Goal: Transaction & Acquisition: Obtain resource

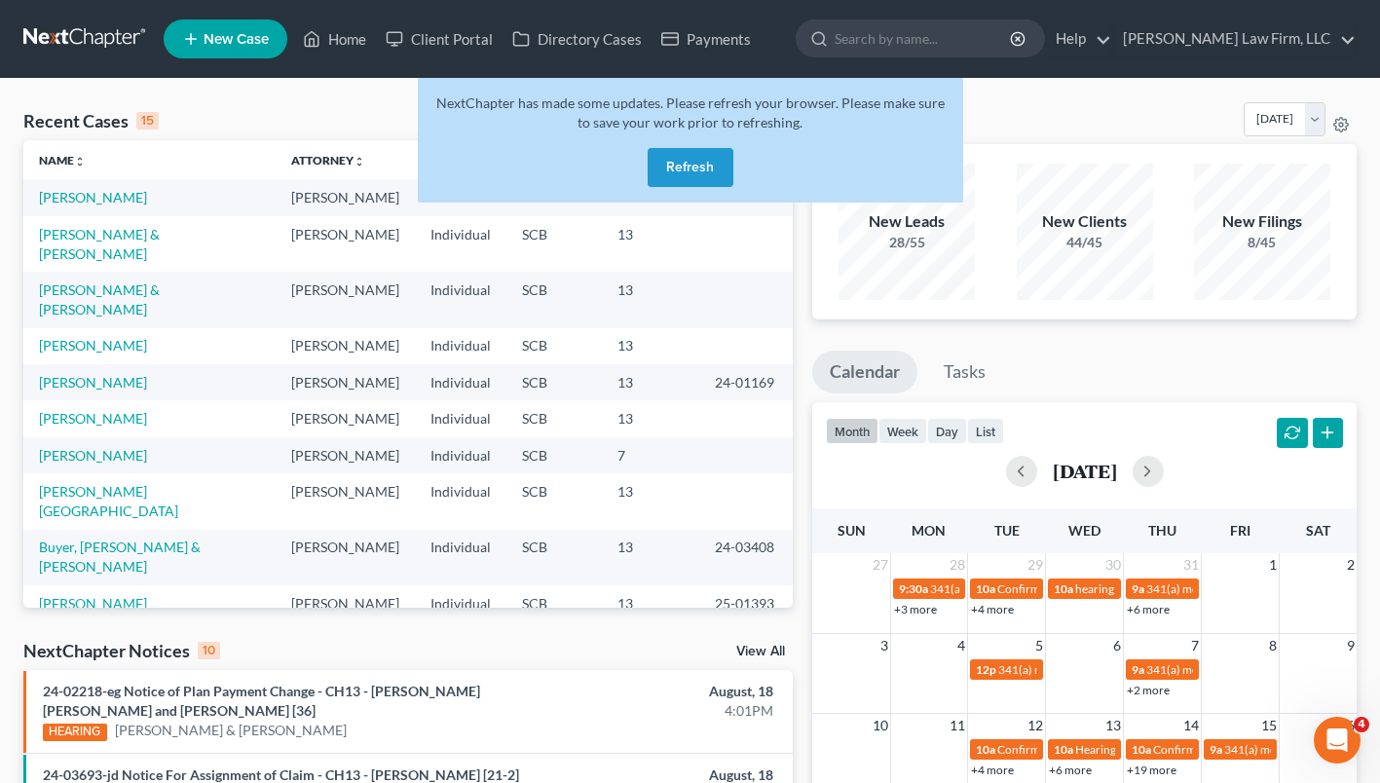
click at [720, 170] on button "Refresh" at bounding box center [690, 167] width 86 height 39
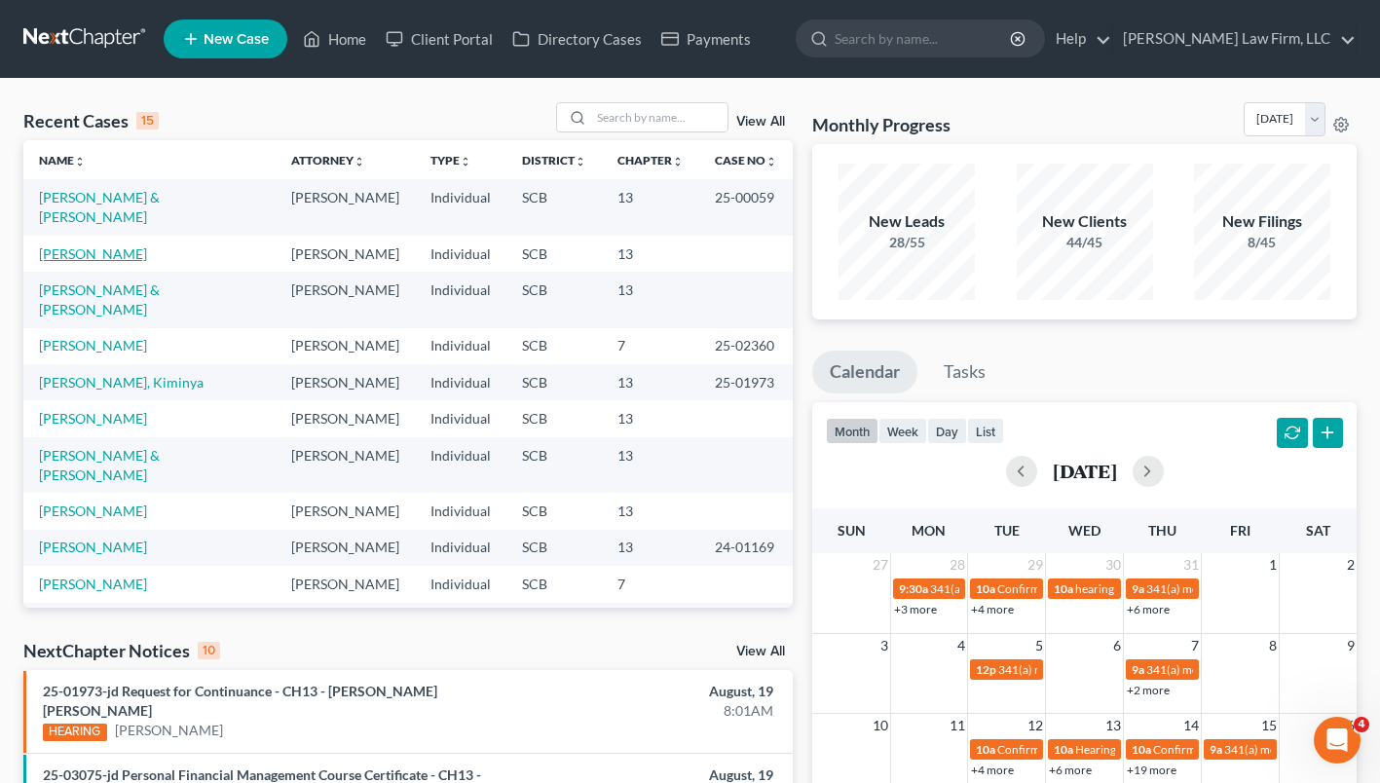
click at [98, 245] on link "[PERSON_NAME]" at bounding box center [93, 253] width 108 height 17
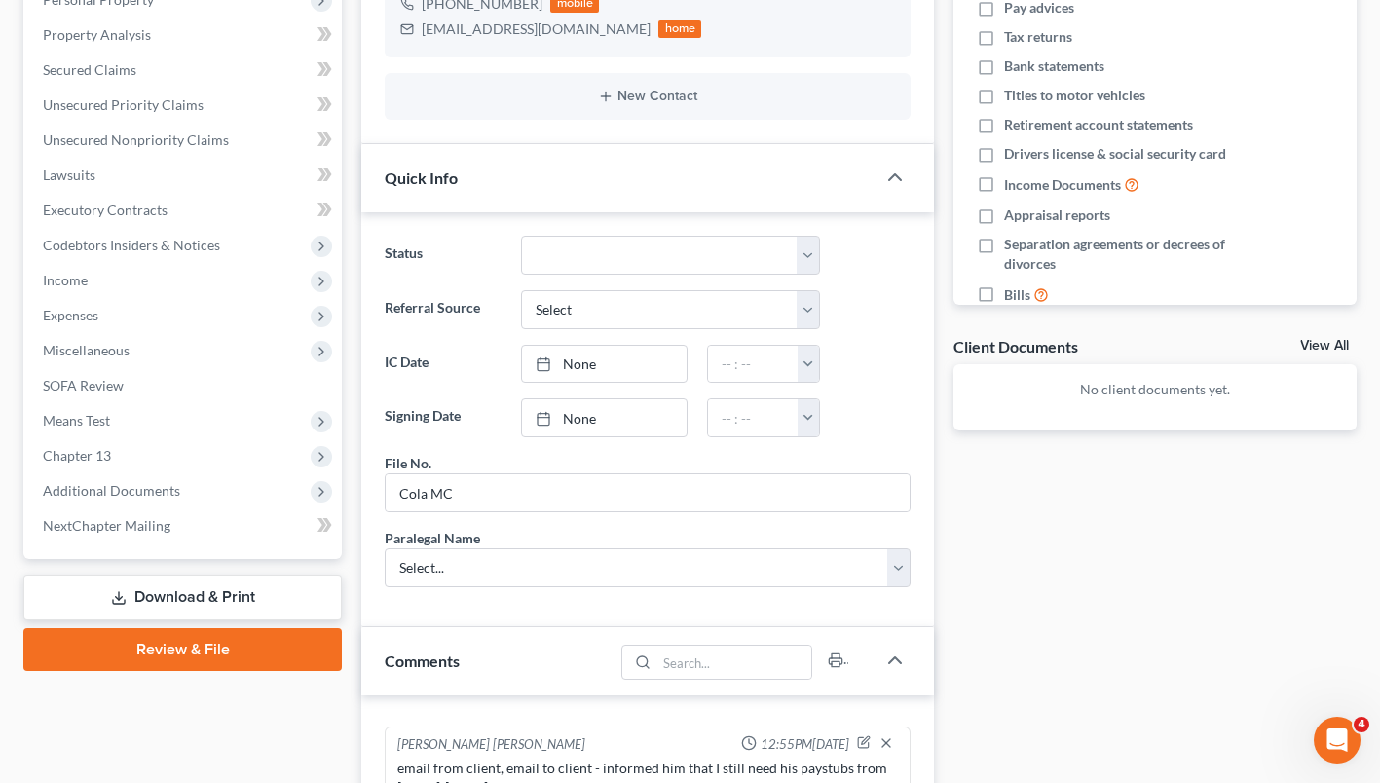
scroll to position [400, 0]
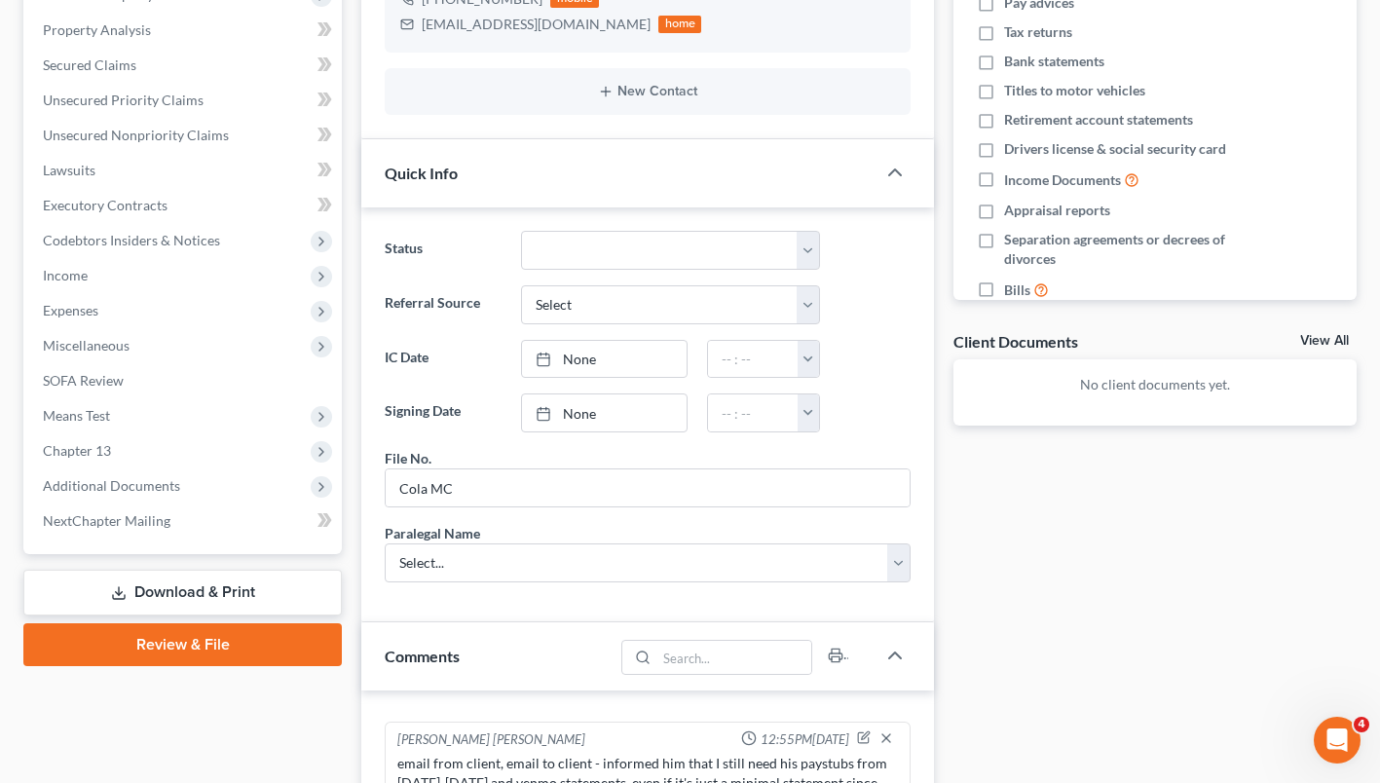
click at [199, 584] on link "Download & Print" at bounding box center [182, 593] width 318 height 46
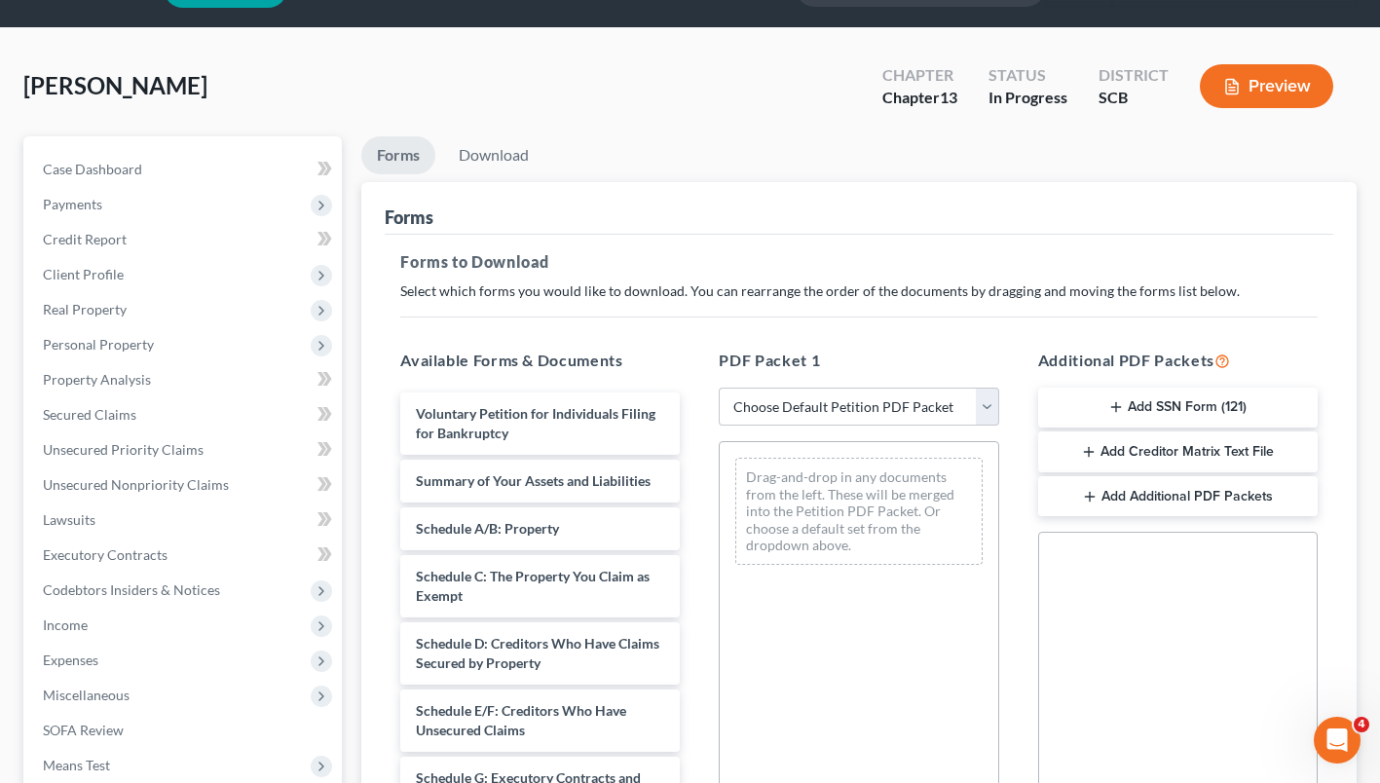
scroll to position [56, 0]
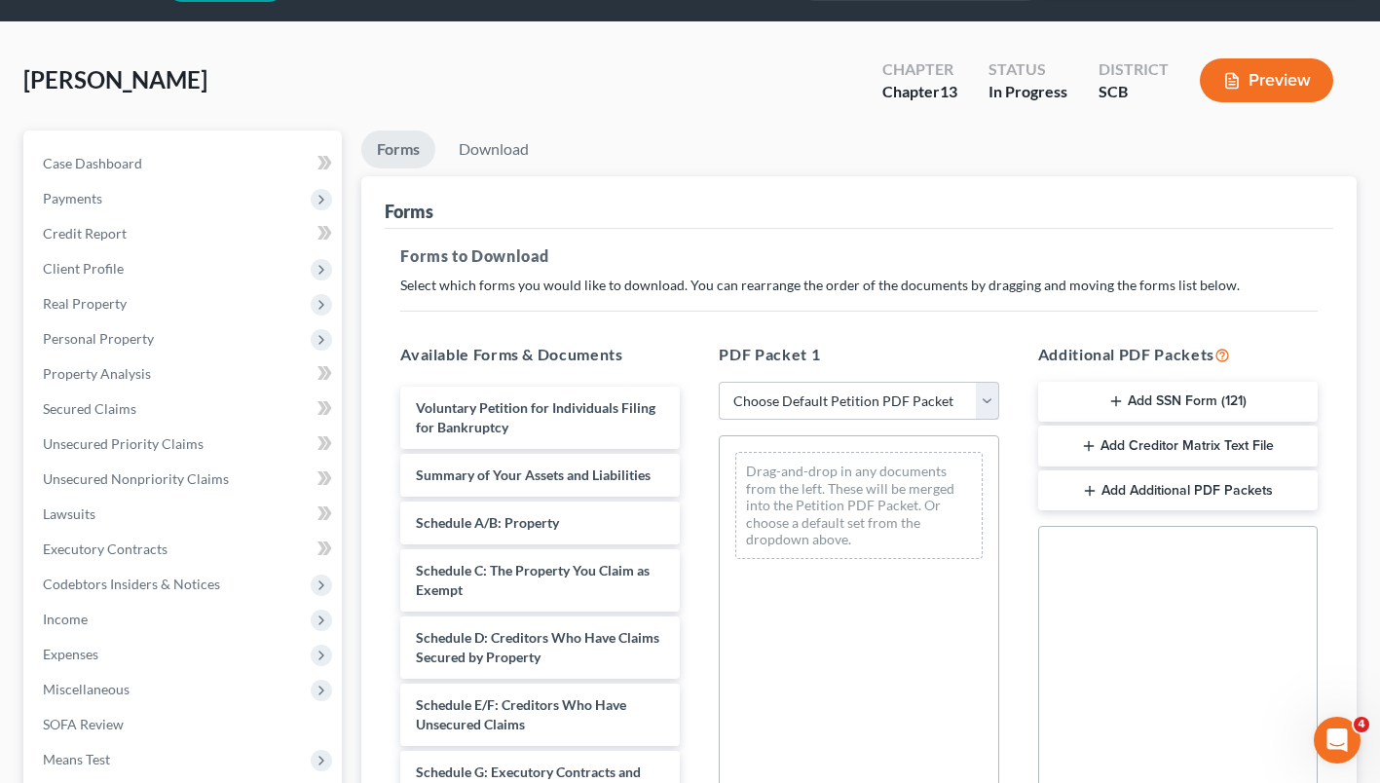
click at [851, 399] on select "Choose Default Petition PDF Packet Complete Bankruptcy Petition (all forms and …" at bounding box center [858, 401] width 279 height 39
select select "9"
click at [719, 382] on select "Choose Default Petition PDF Packet Complete Bankruptcy Petition (all forms and …" at bounding box center [858, 401] width 279 height 39
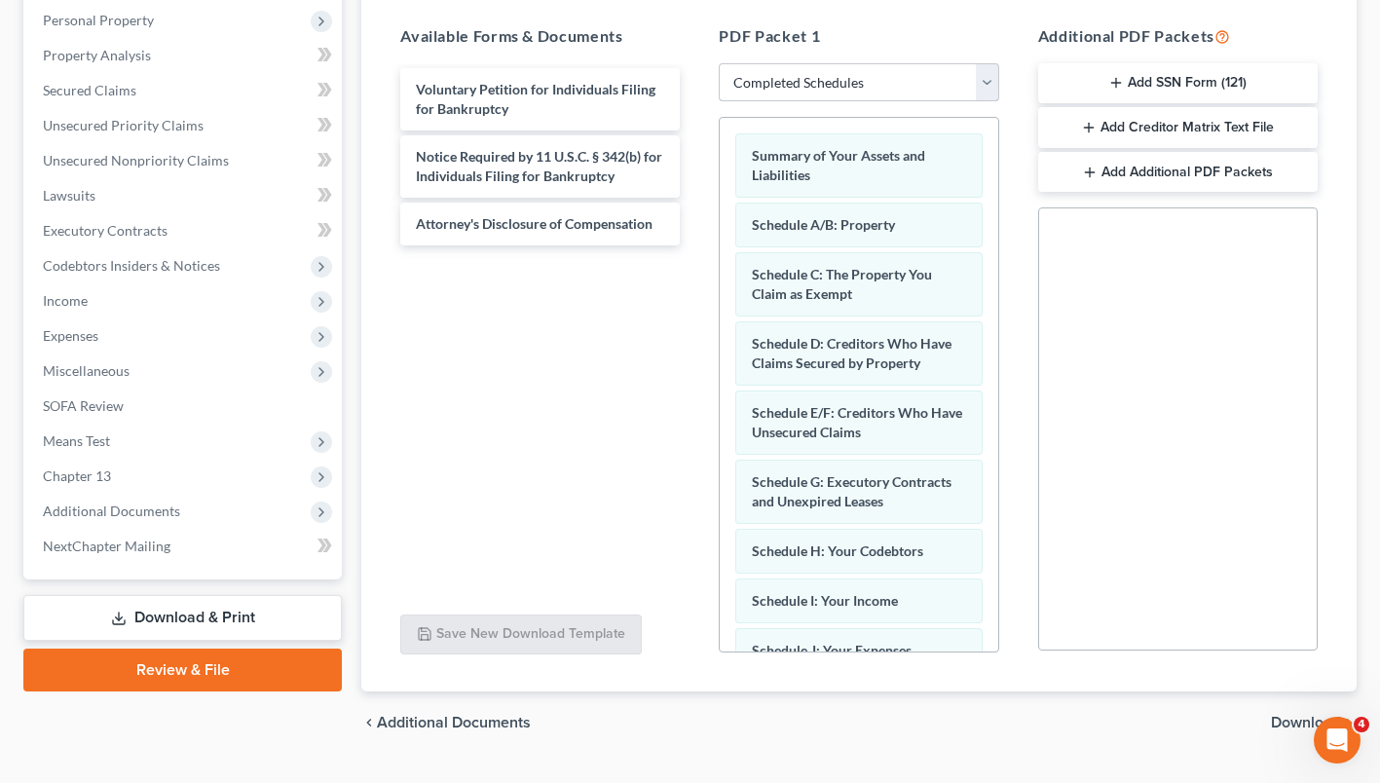
scroll to position [376, 0]
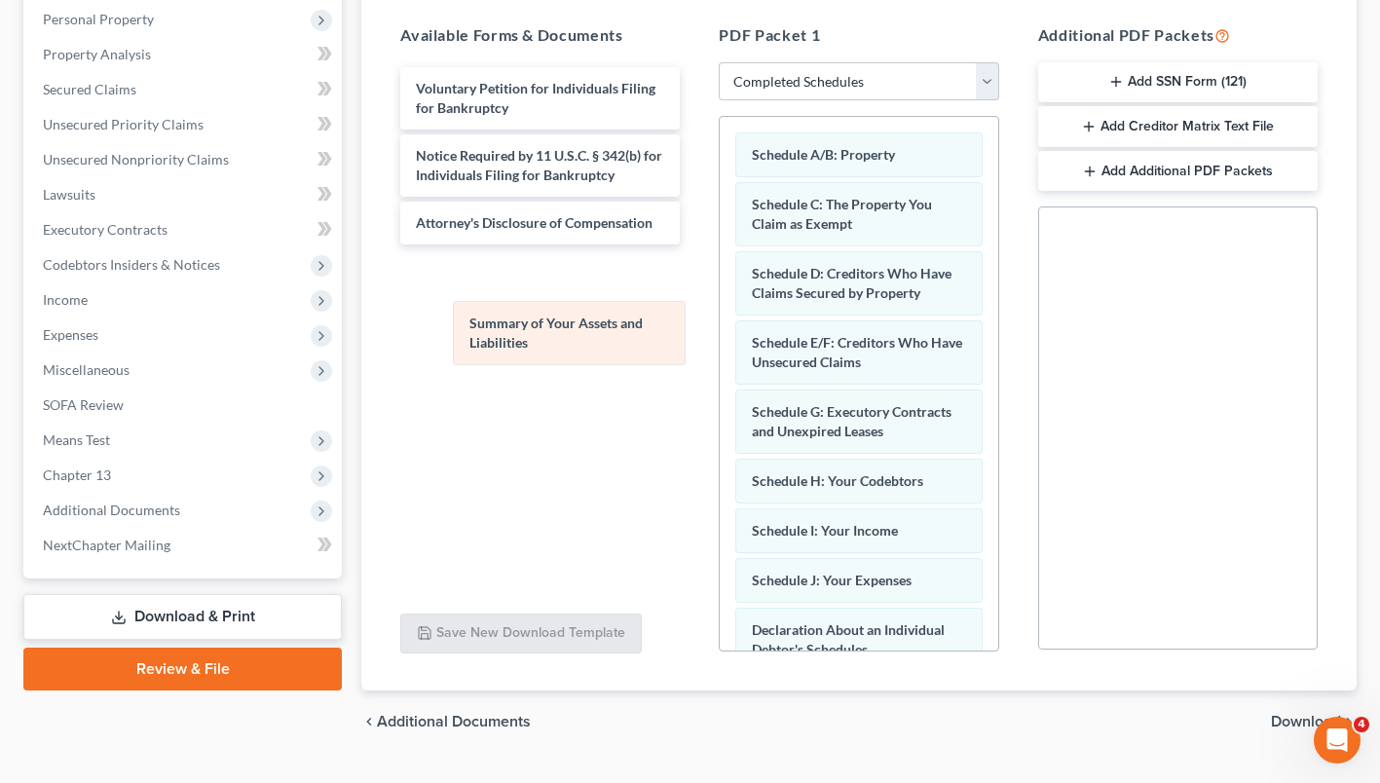
drag, startPoint x: 858, startPoint y: 144, endPoint x: 574, endPoint y: 314, distance: 330.1
click at [720, 314] on div "Summary of Your Assets and Liabilities Summary of Your Assets and Liabilities S…" at bounding box center [858, 587] width 277 height 940
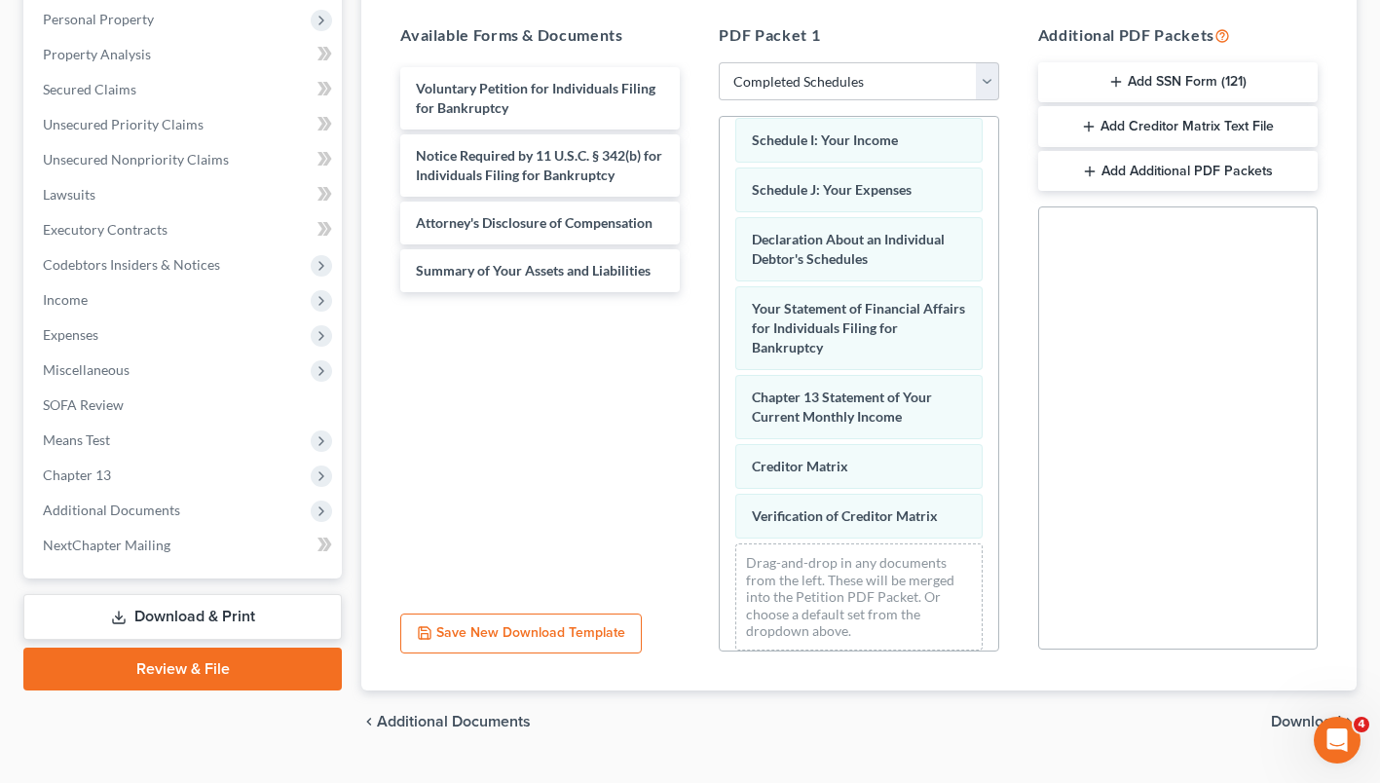
scroll to position [389, 0]
drag, startPoint x: 886, startPoint y: 442, endPoint x: 523, endPoint y: 334, distance: 378.9
drag, startPoint x: 523, startPoint y: 334, endPoint x: 668, endPoint y: 316, distance: 146.1
click at [668, 316] on div "Voluntary Petition for Individuals Filing for Bankruptcy Notice Required by 11 …" at bounding box center [540, 329] width 311 height 535
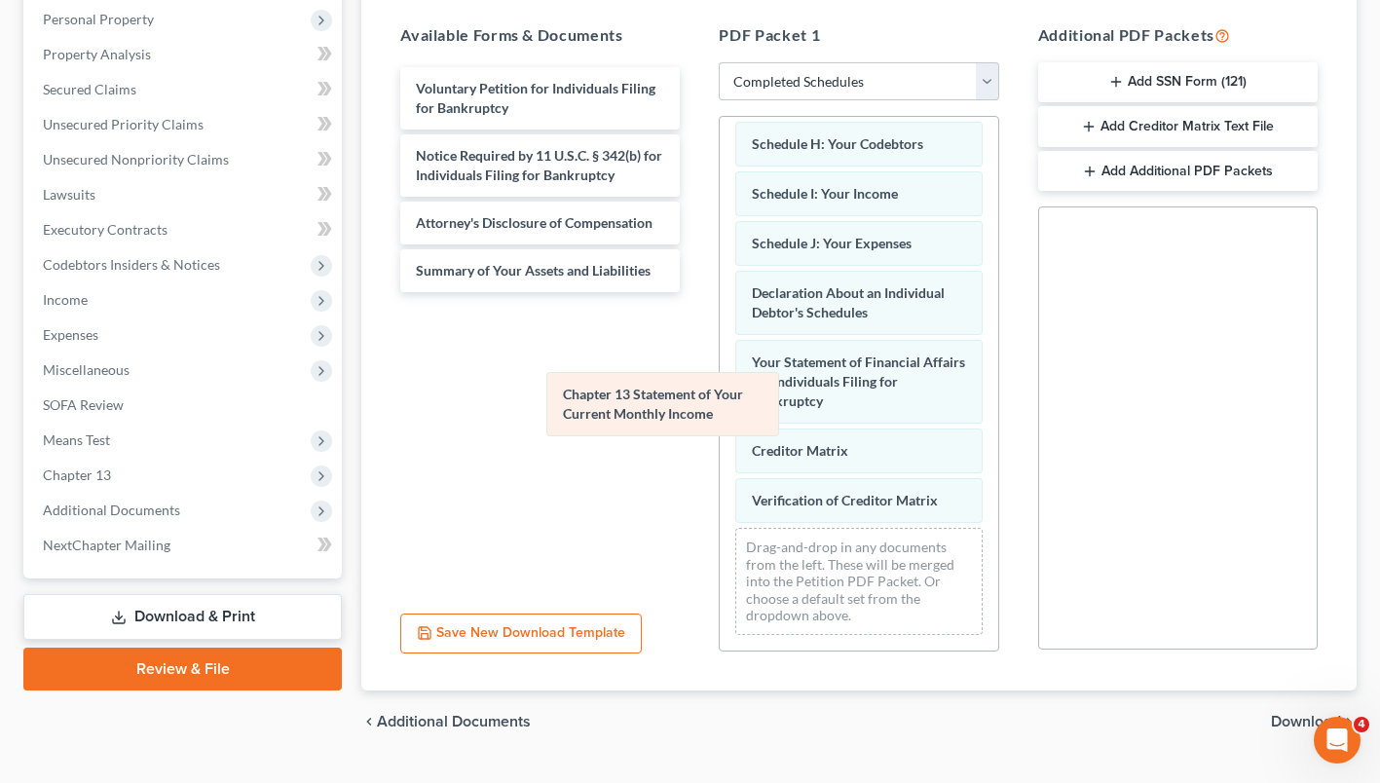
scroll to position [355, 0]
drag, startPoint x: 787, startPoint y: 426, endPoint x: 525, endPoint y: 408, distance: 262.6
click at [720, 408] on div "Chapter 13 Statement of Your Current Monthly Income Schedule A/B: Property Sche…" at bounding box center [858, 215] width 277 height 870
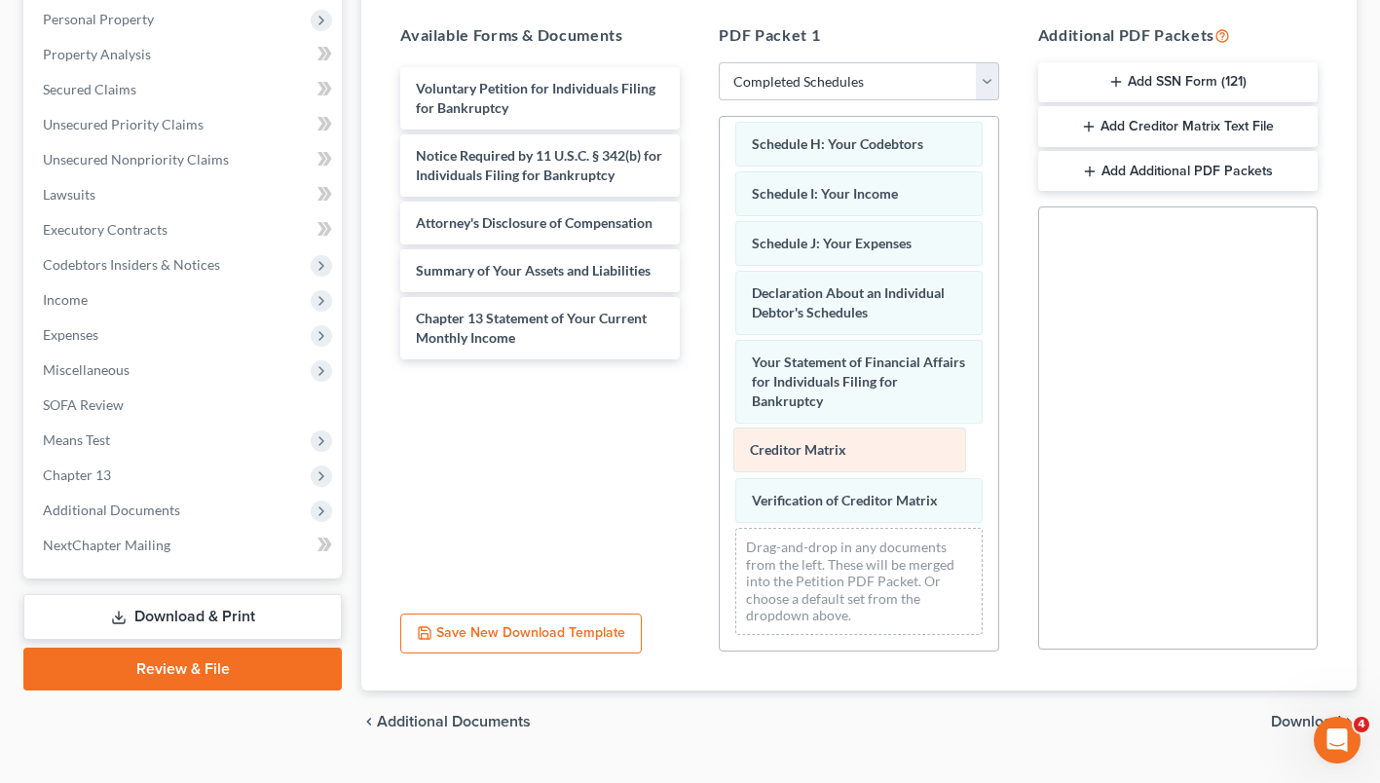
scroll to position [306, 0]
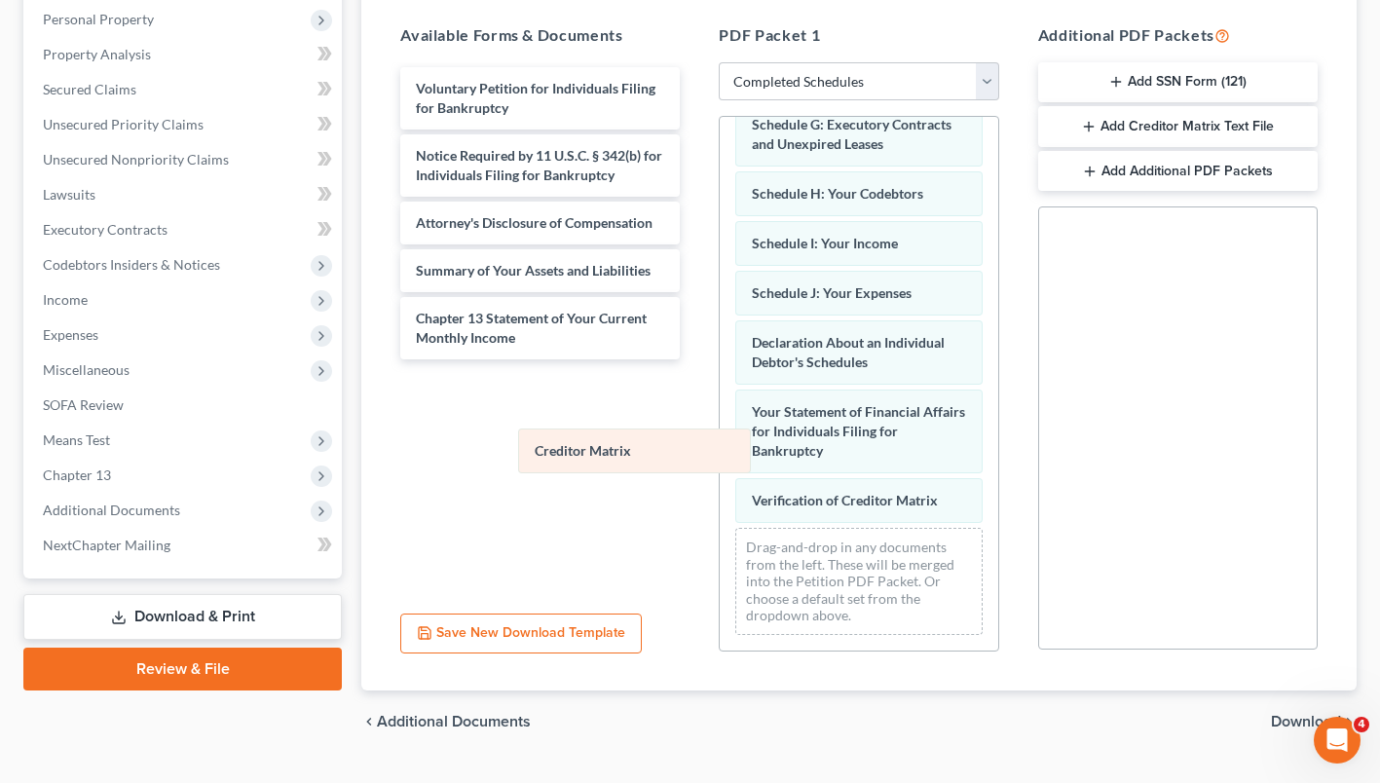
drag, startPoint x: 789, startPoint y: 440, endPoint x: 572, endPoint y: 441, distance: 217.1
click at [720, 441] on div "Creditor Matrix Schedule A/B: Property Schedule C: The Property You Claim as Ex…" at bounding box center [858, 240] width 277 height 821
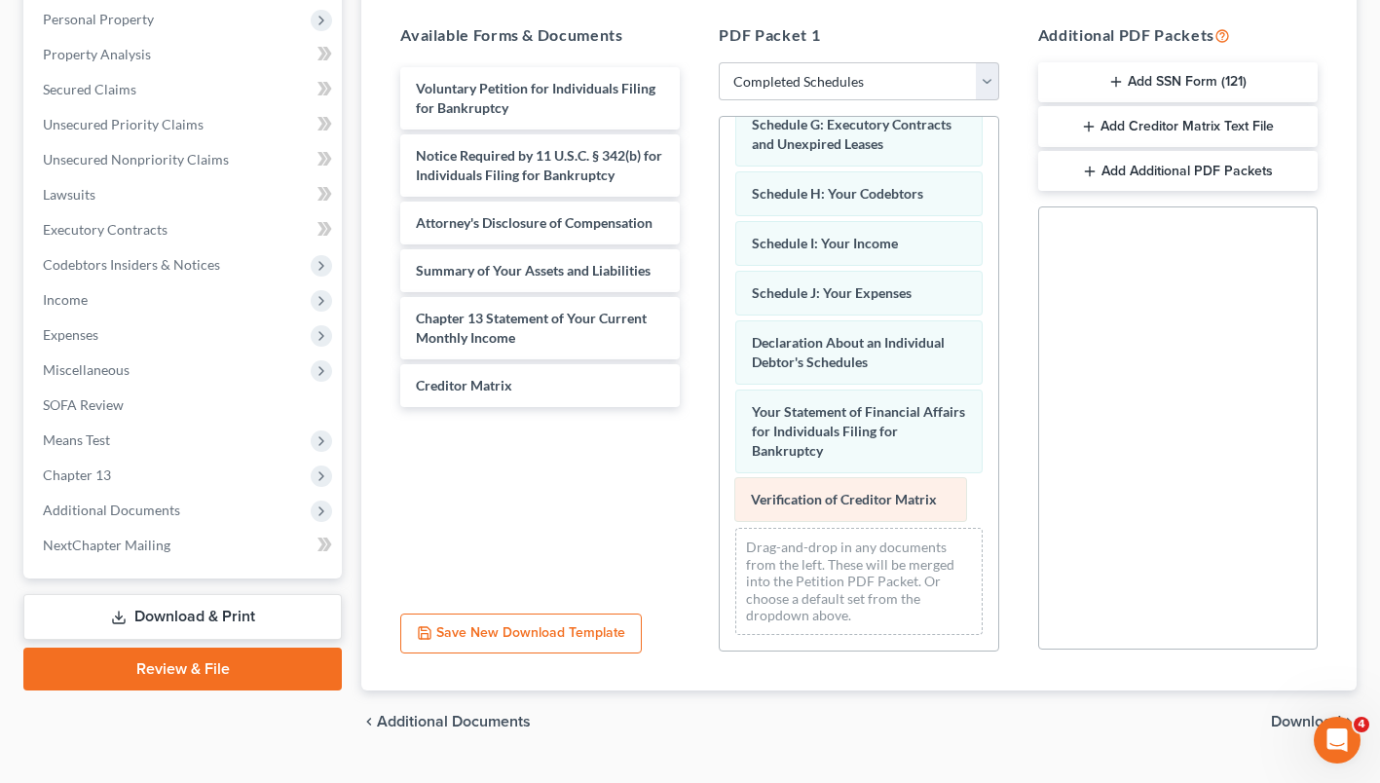
scroll to position [256, 0]
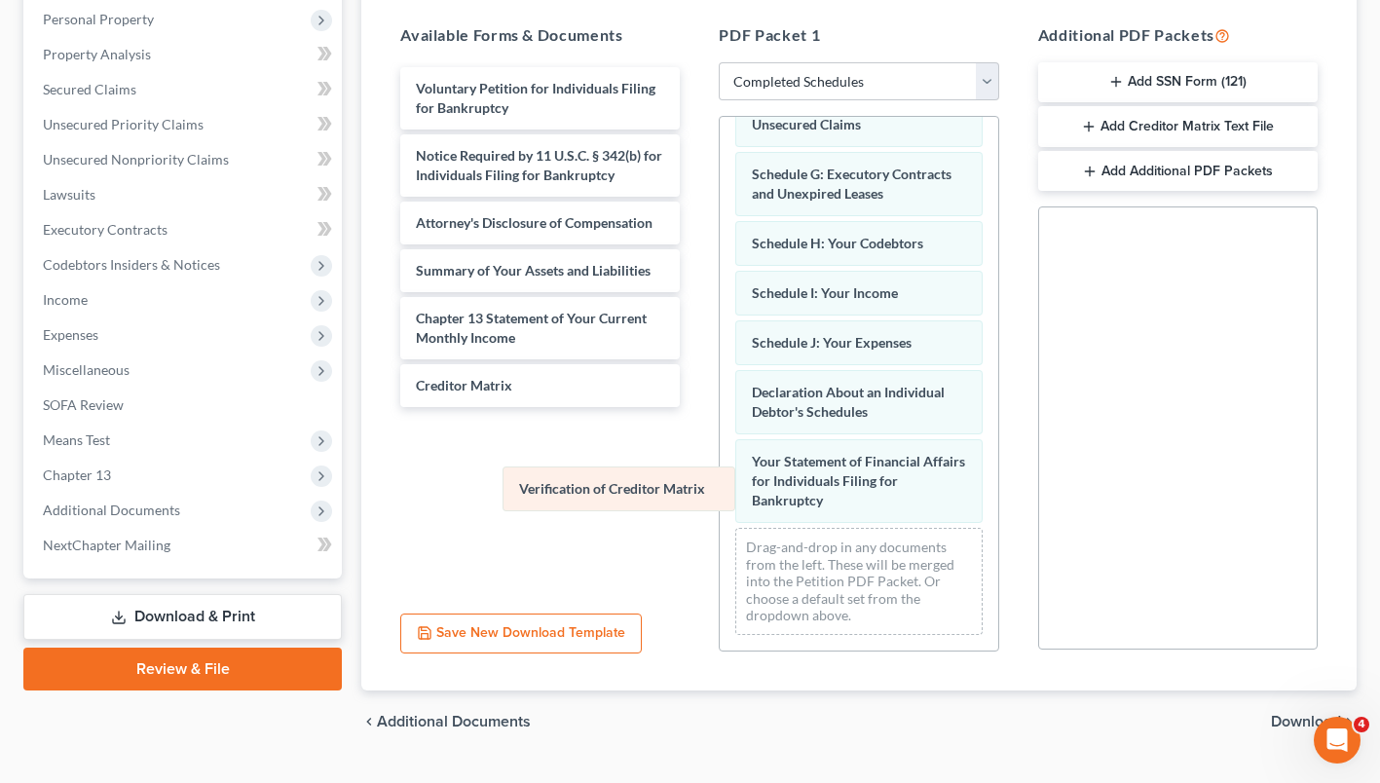
drag, startPoint x: 777, startPoint y: 494, endPoint x: 543, endPoint y: 483, distance: 233.9
click at [720, 483] on div "Verification of Creditor Matrix Schedule A/B: Property Schedule C: The Property…" at bounding box center [858, 264] width 277 height 771
click at [1294, 720] on span "Download" at bounding box center [1306, 722] width 70 height 16
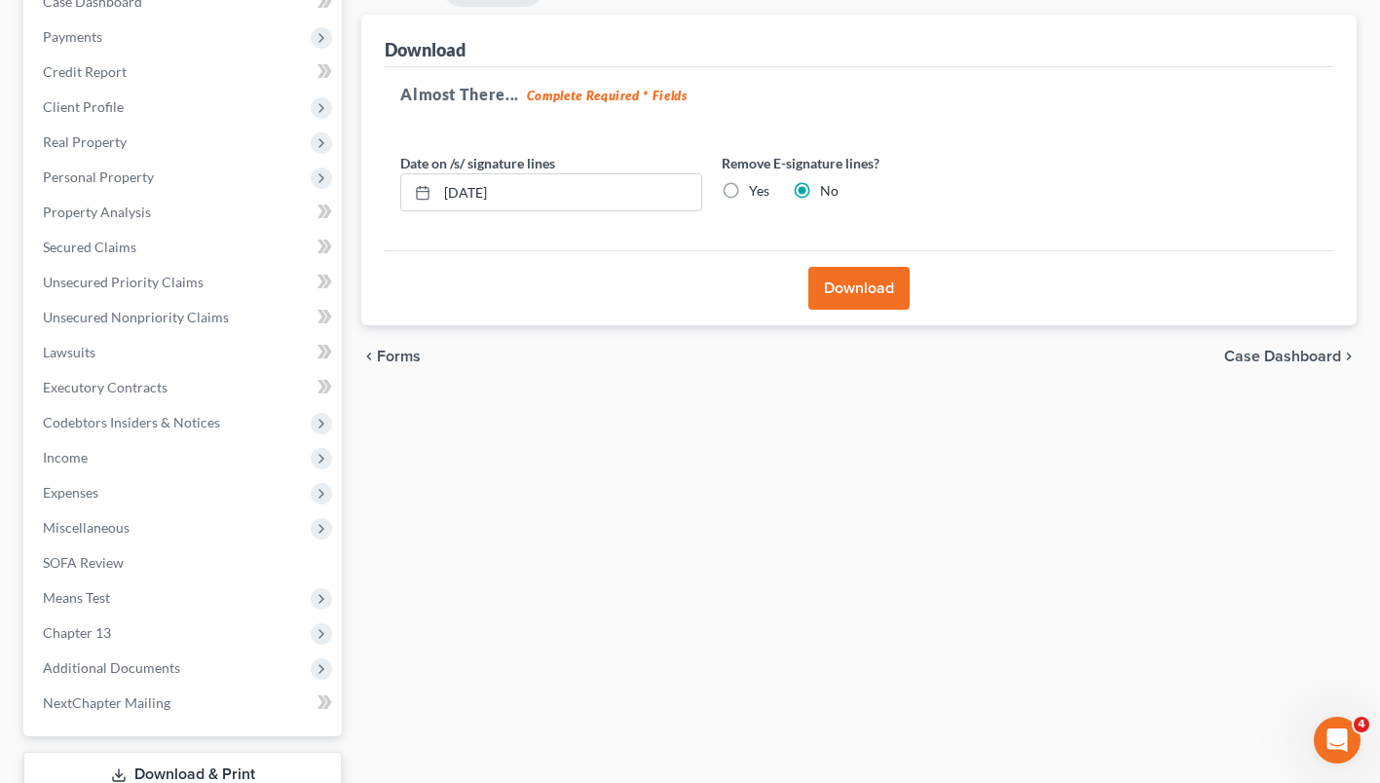
scroll to position [163, 0]
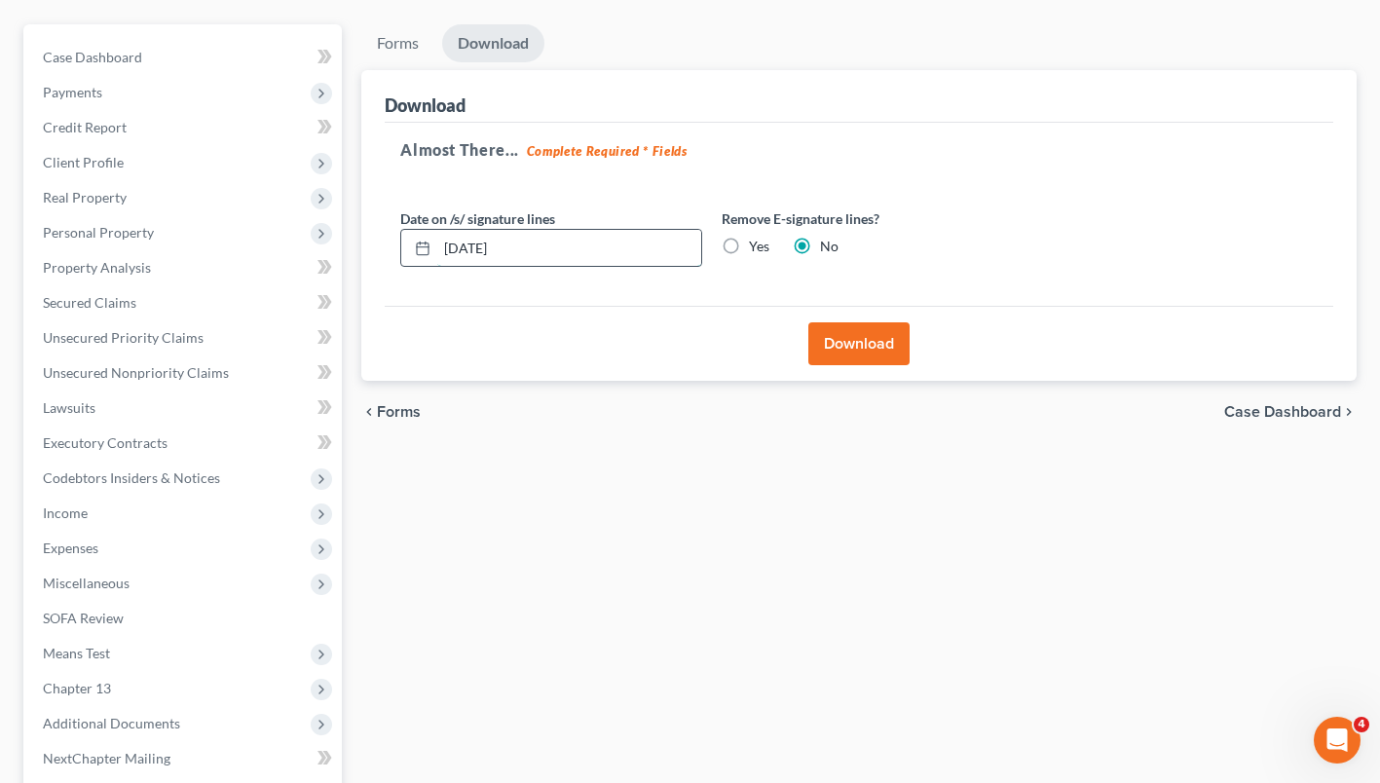
click at [540, 246] on input "08/19/2025" at bounding box center [569, 248] width 264 height 37
click at [539, 247] on input "08/19/2025" at bounding box center [569, 248] width 264 height 37
click at [749, 242] on label "Yes" at bounding box center [759, 246] width 20 height 19
click at [757, 242] on input "Yes" at bounding box center [763, 243] width 13 height 13
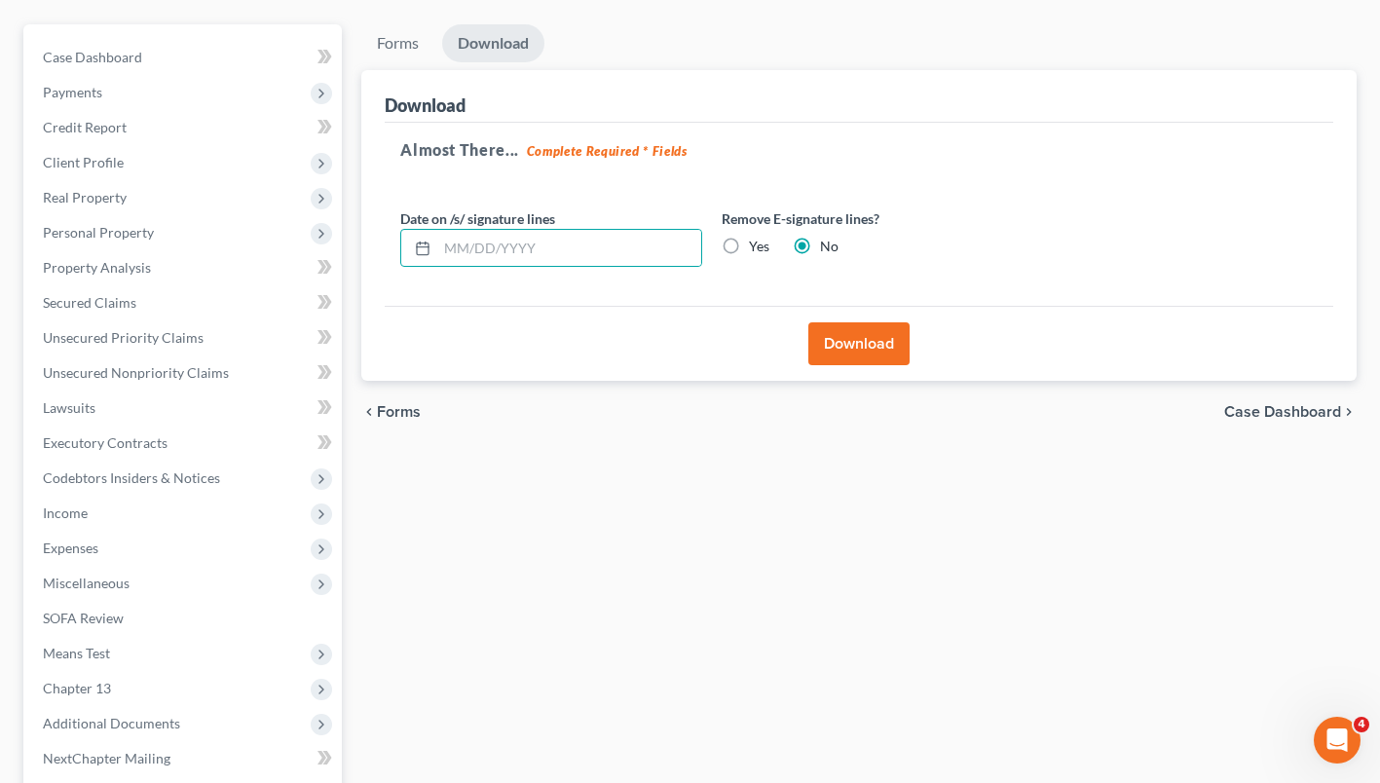
radio input "true"
radio input "false"
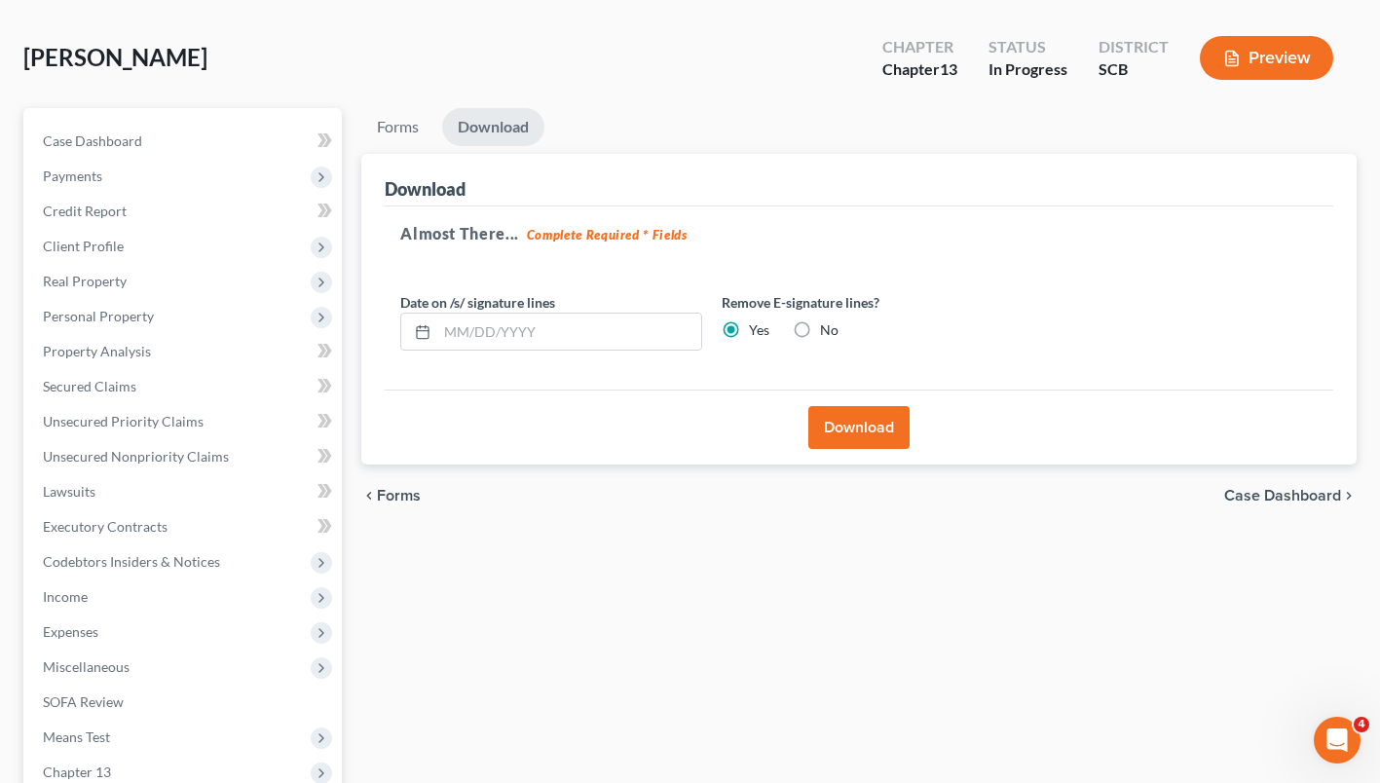
scroll to position [78, 0]
click at [880, 429] on button "Download" at bounding box center [858, 428] width 101 height 43
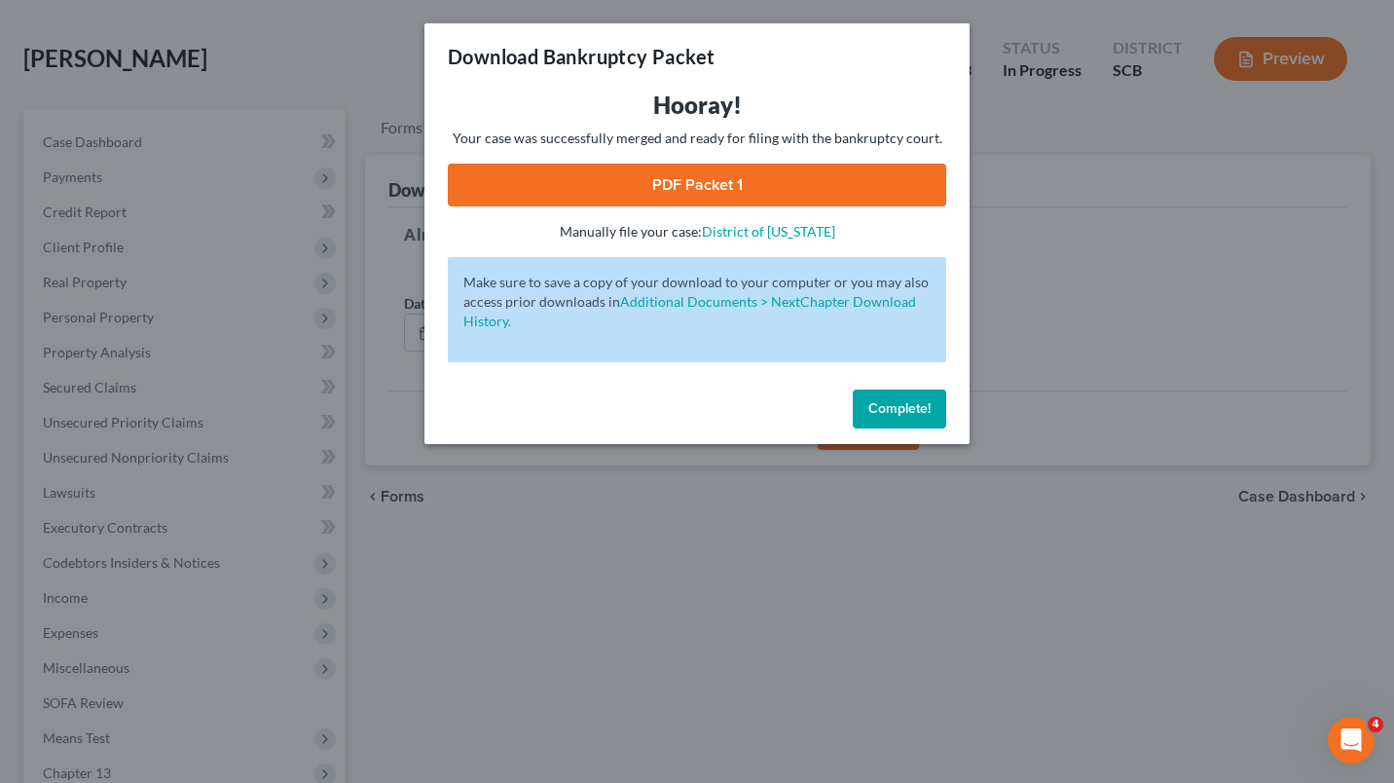
click at [788, 189] on link "PDF Packet 1" at bounding box center [697, 185] width 498 height 43
click at [905, 409] on span "Complete!" at bounding box center [899, 408] width 62 height 17
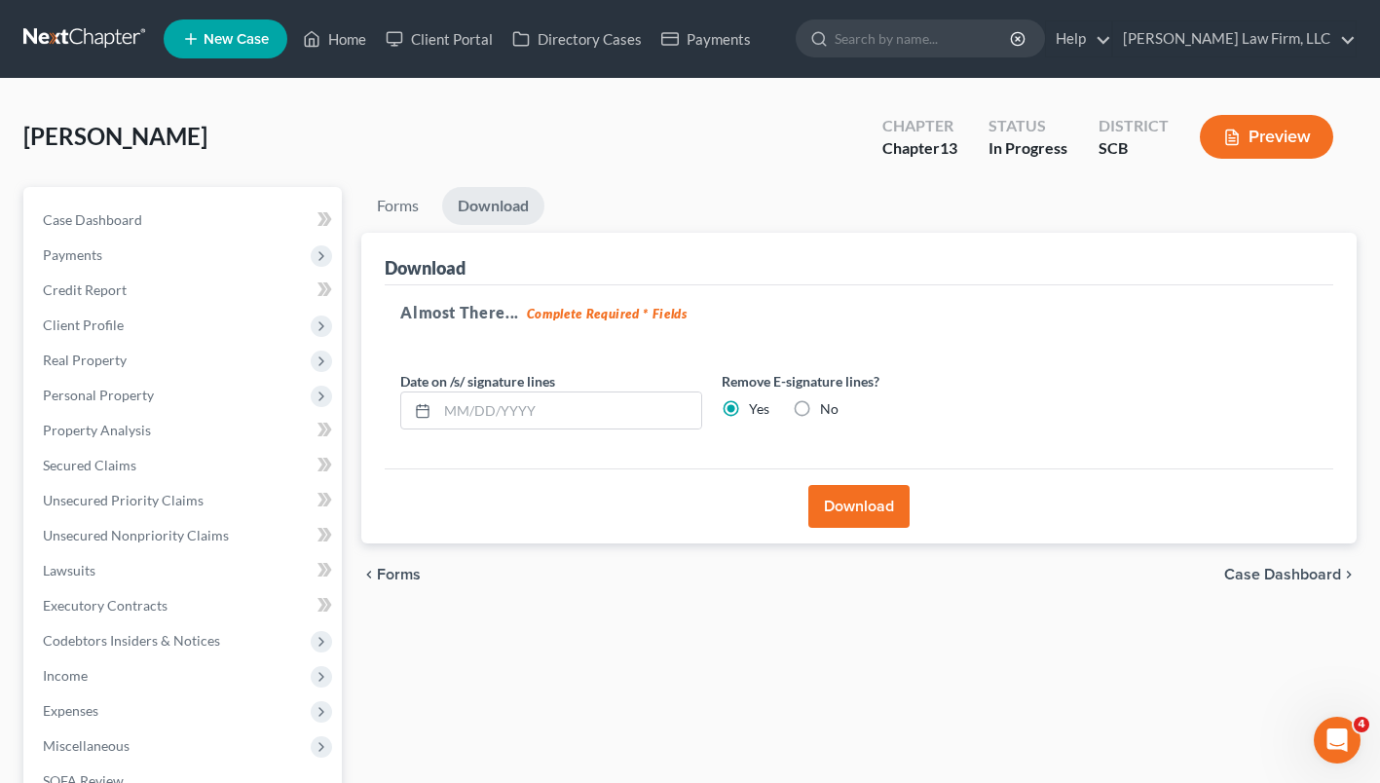
scroll to position [0, 0]
click at [330, 36] on link "Home" at bounding box center [334, 38] width 83 height 35
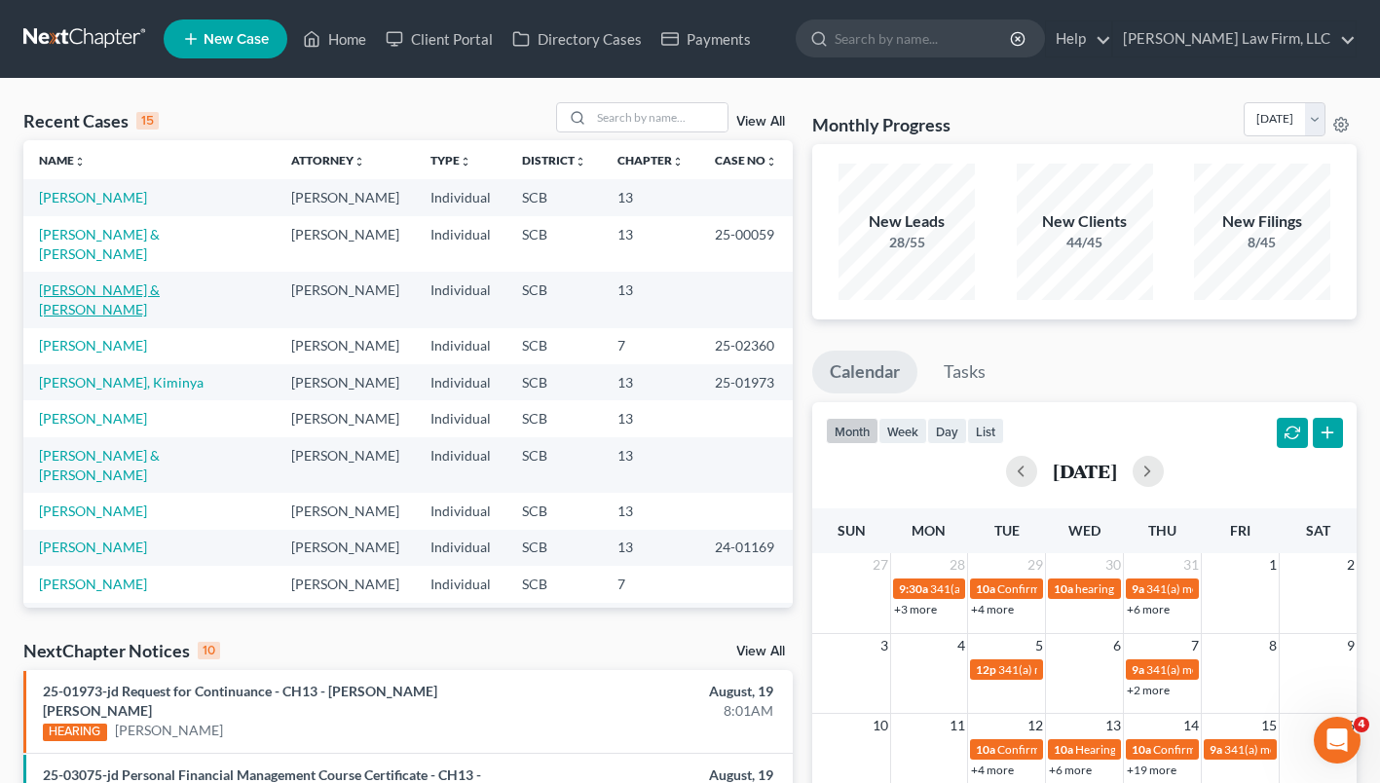
click at [152, 281] on link "[PERSON_NAME] & [PERSON_NAME]" at bounding box center [99, 299] width 121 height 36
select select "1"
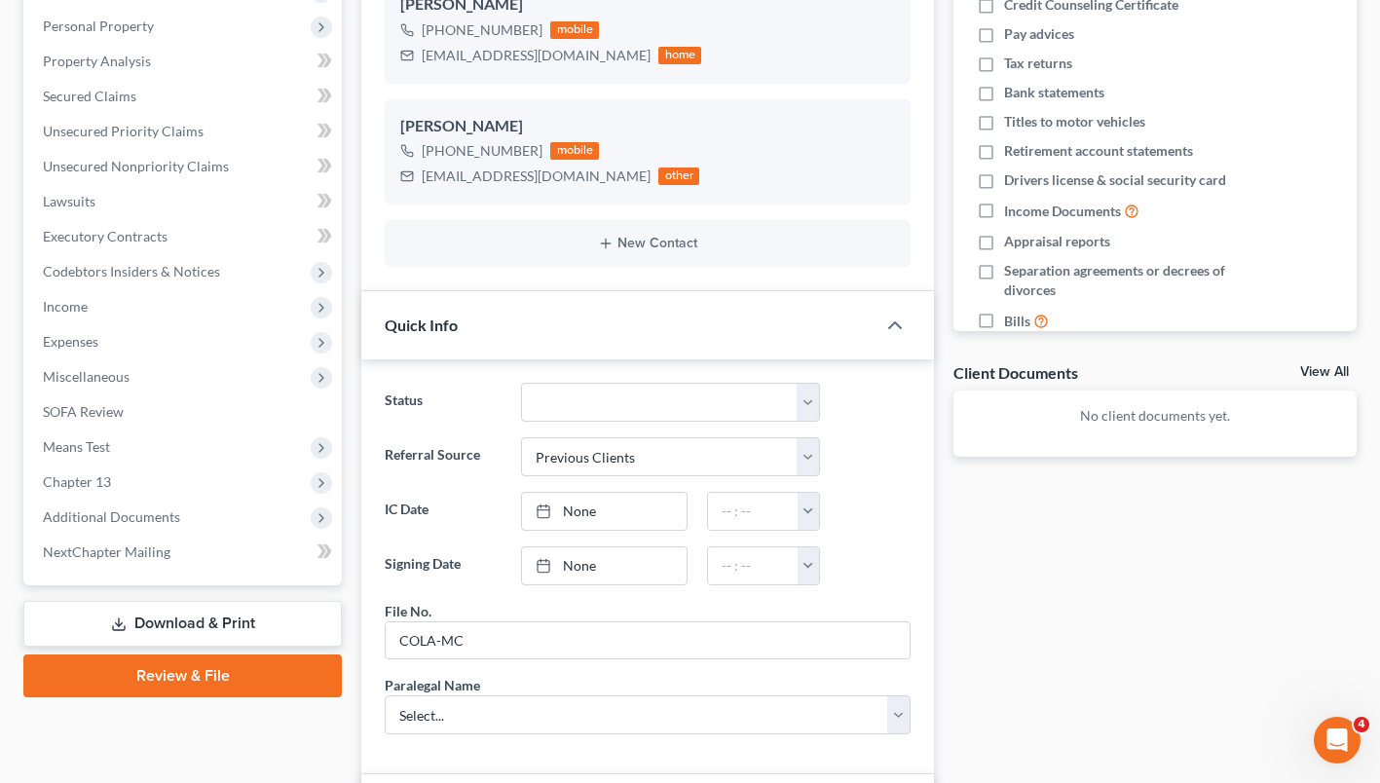
scroll to position [370, 0]
click at [146, 611] on link "Download & Print" at bounding box center [182, 623] width 318 height 46
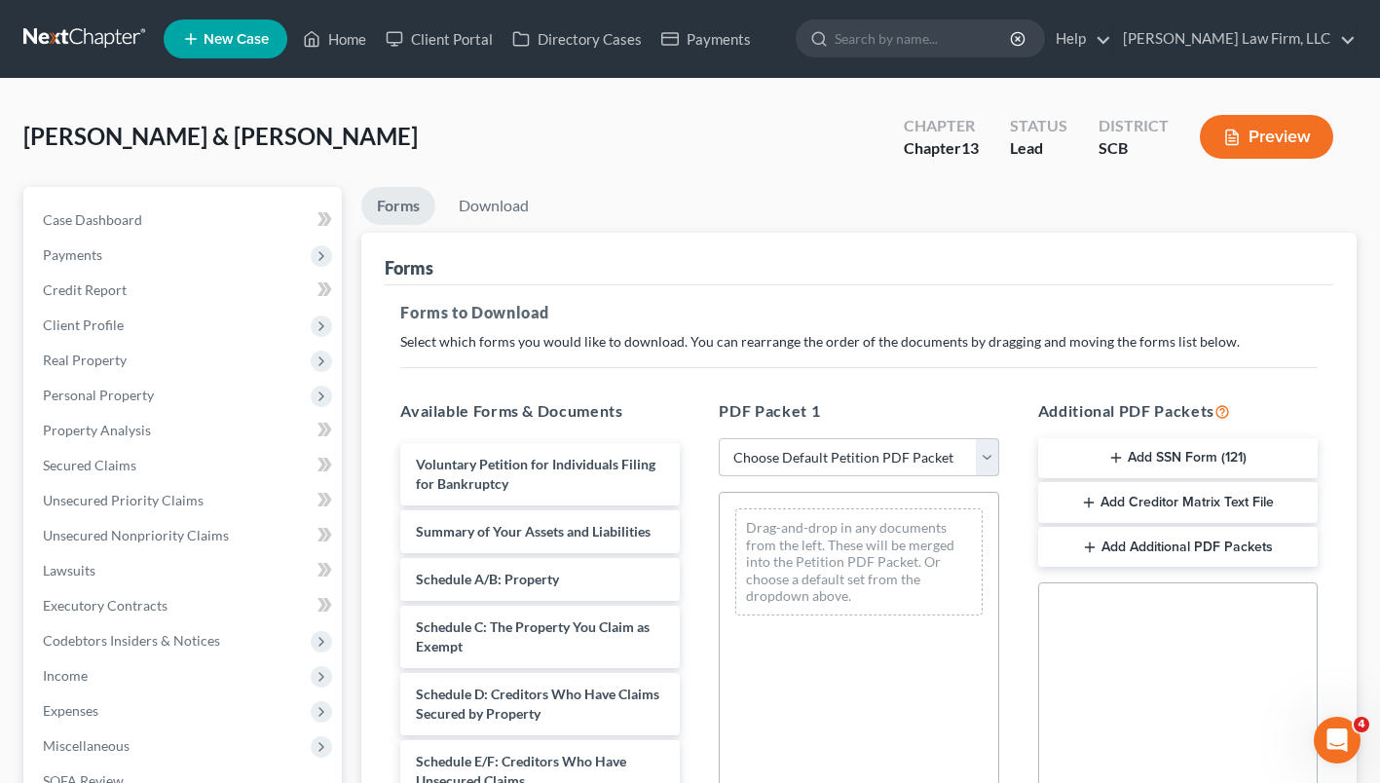
click at [990, 461] on select "Choose Default Petition PDF Packet Complete Bankruptcy Petition (all forms and …" at bounding box center [858, 457] width 279 height 39
select select "9"
click at [719, 438] on select "Choose Default Petition PDF Packet Complete Bankruptcy Petition (all forms and …" at bounding box center [858, 457] width 279 height 39
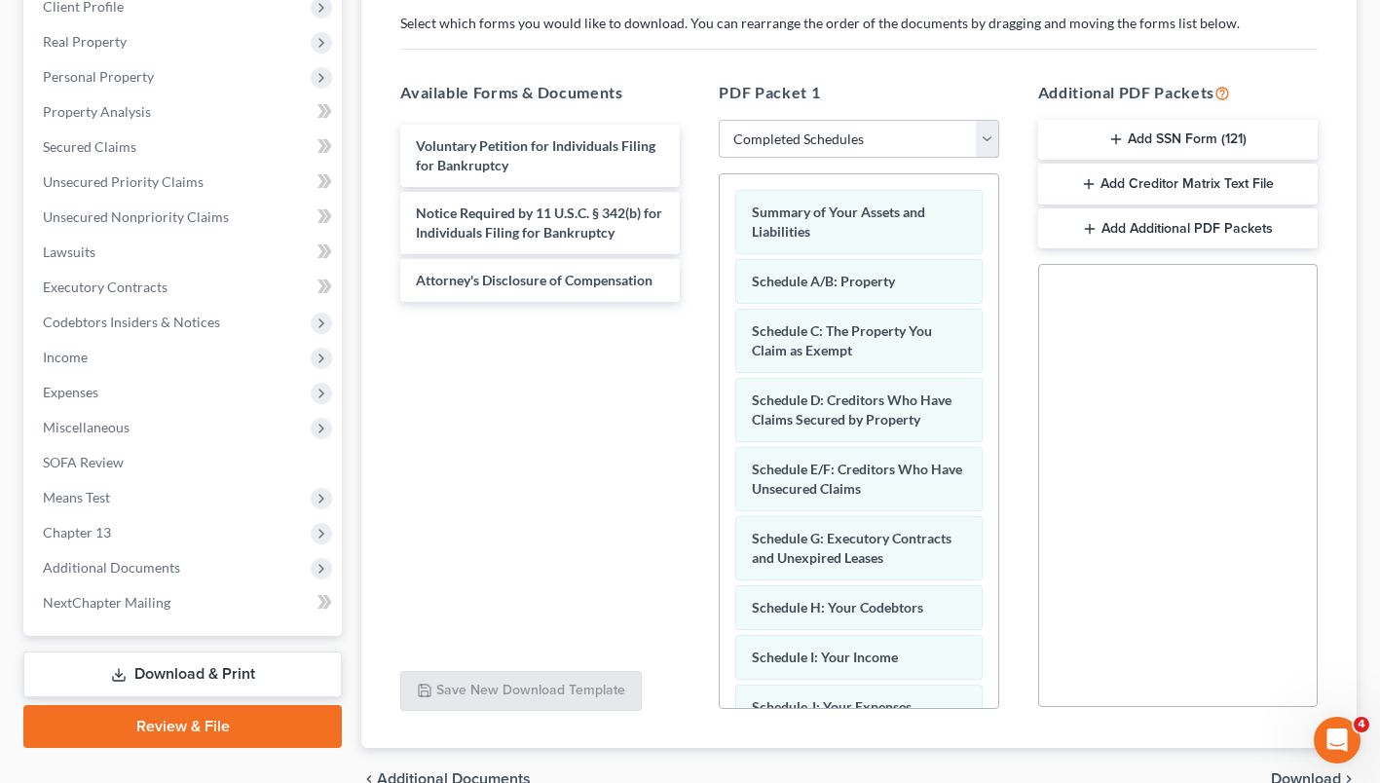
scroll to position [319, 0]
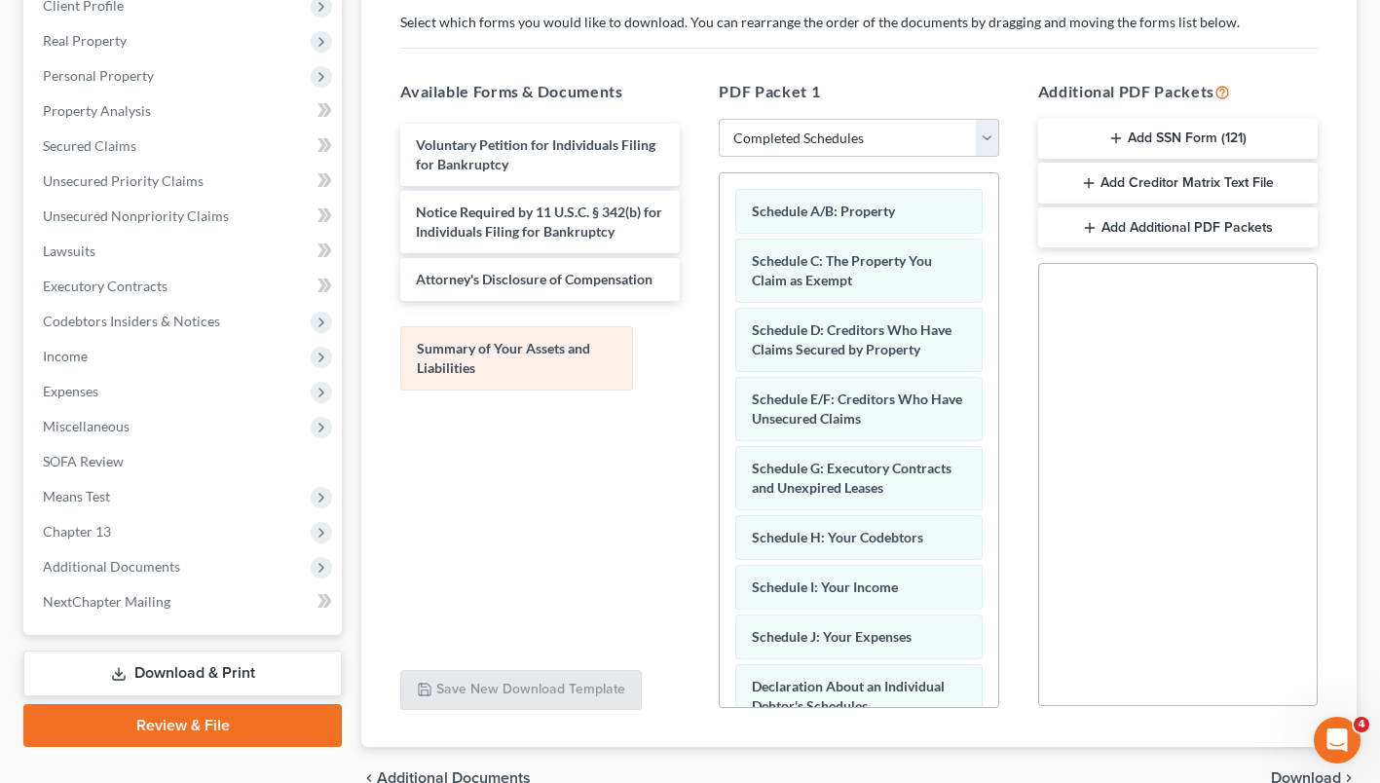
drag, startPoint x: 915, startPoint y: 240, endPoint x: 582, endPoint y: 380, distance: 360.9
click at [720, 380] on div "Summary of Your Assets and Liabilities Summary of Your Assets and Liabilities S…" at bounding box center [858, 677] width 277 height 1009
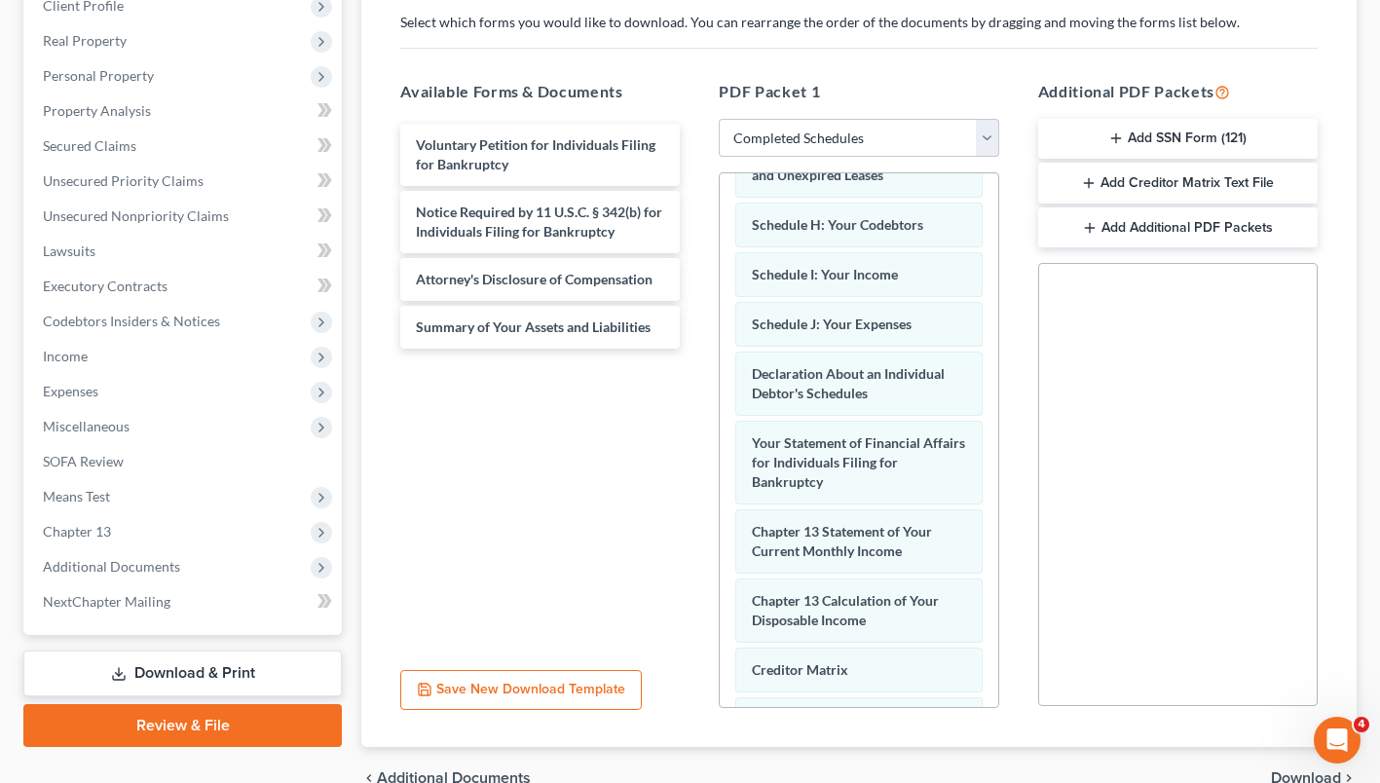
scroll to position [314, 0]
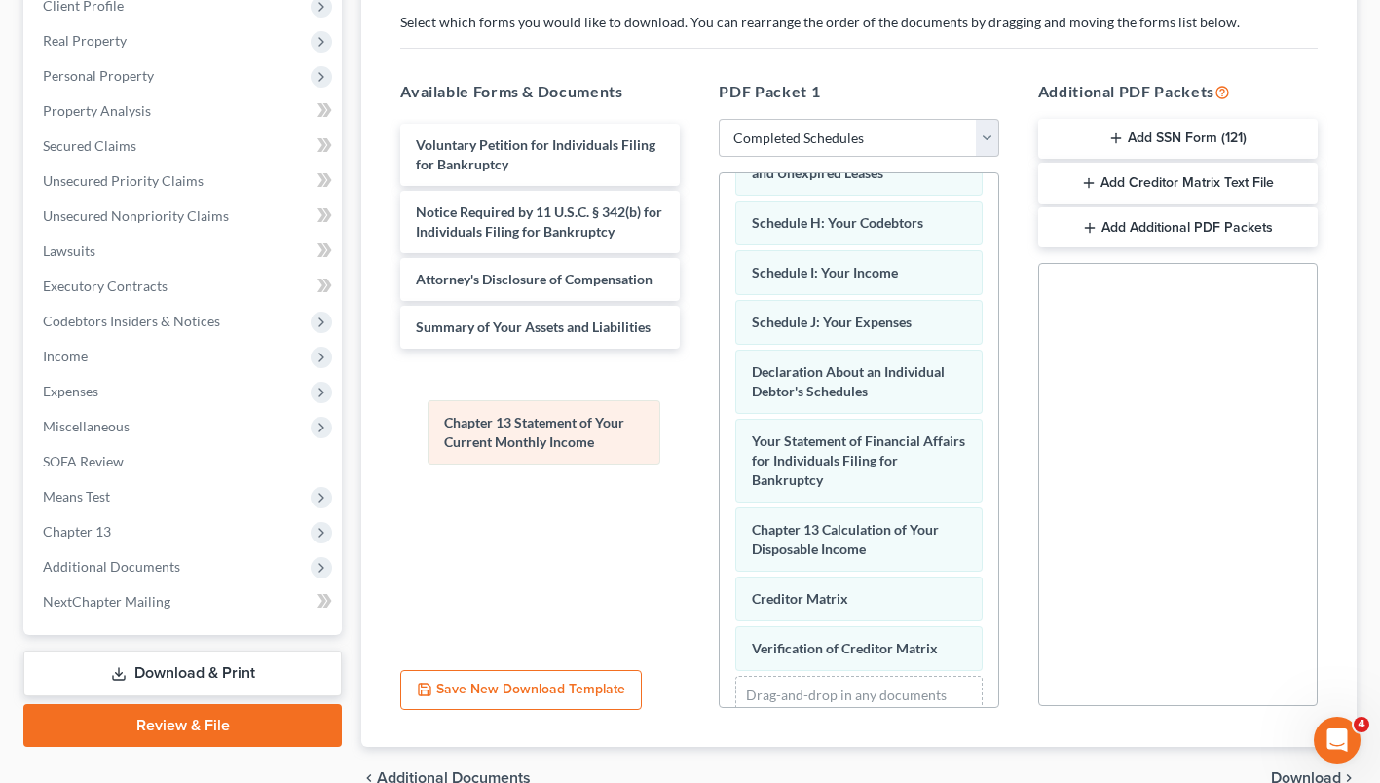
drag, startPoint x: 854, startPoint y: 566, endPoint x: 501, endPoint y: 416, distance: 383.0
click at [720, 416] on div "Chapter 13 Statement of Your Current Monthly Income Schedule A/B: Property Sche…" at bounding box center [858, 329] width 277 height 940
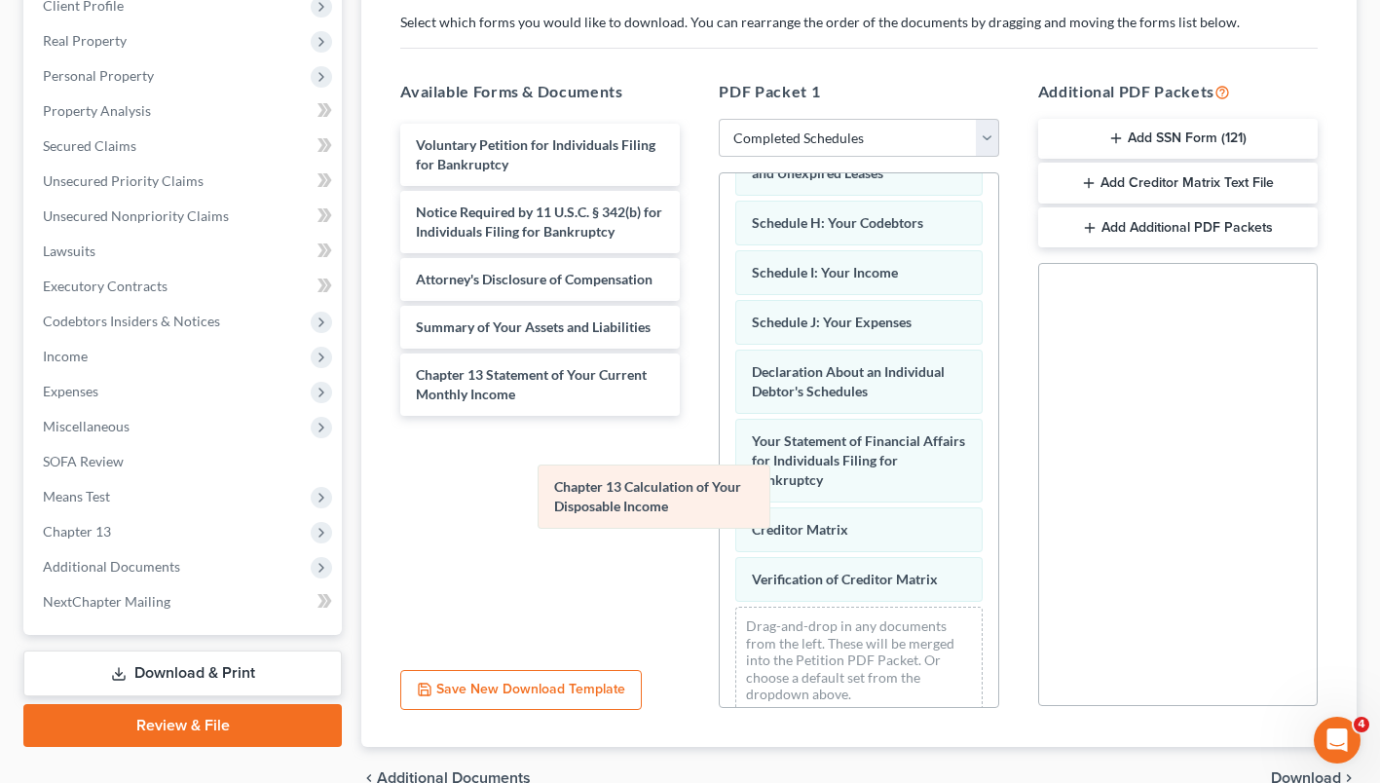
drag, startPoint x: 794, startPoint y: 555, endPoint x: 504, endPoint y: 455, distance: 306.1
click at [720, 455] on div "Chapter 13 Calculation of Your Disposable Income Schedule A/B: Property Schedul…" at bounding box center [858, 294] width 277 height 870
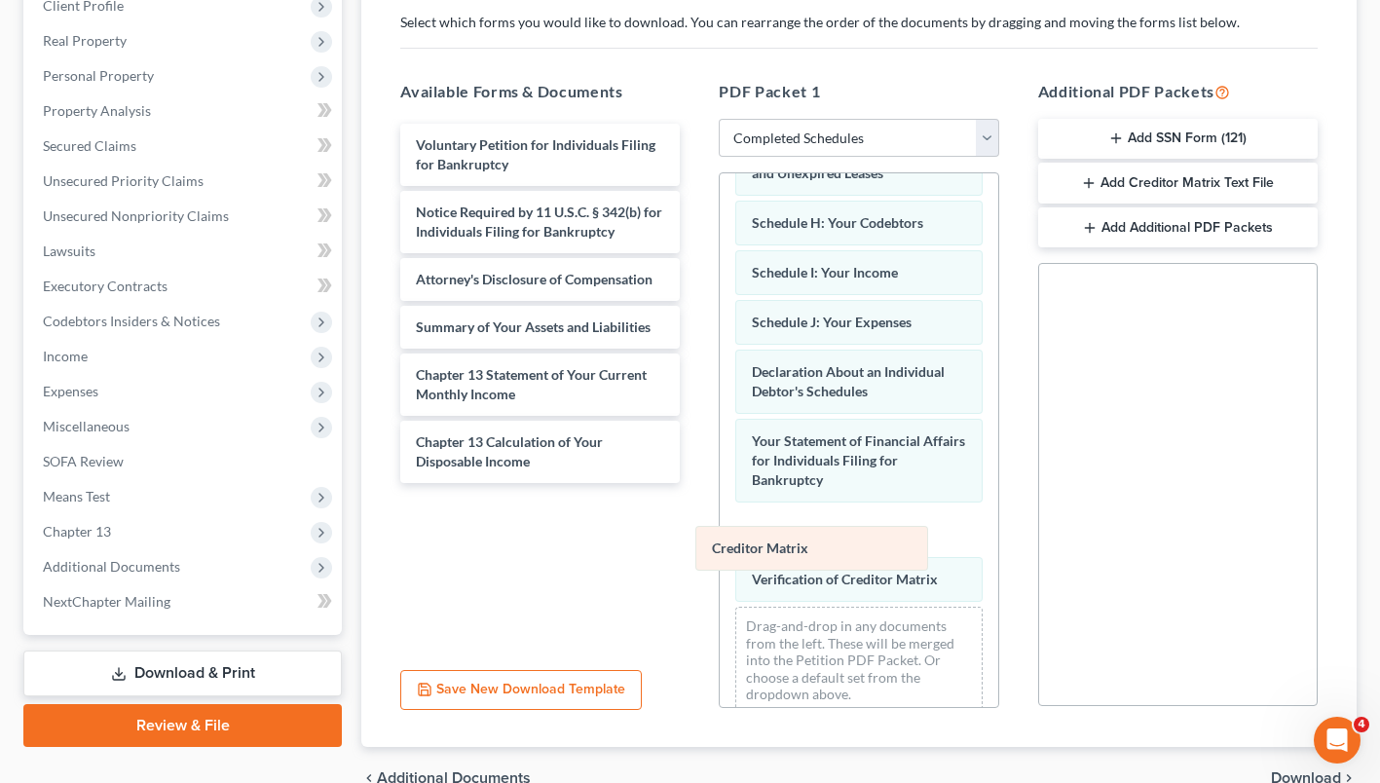
scroll to position [306, 0]
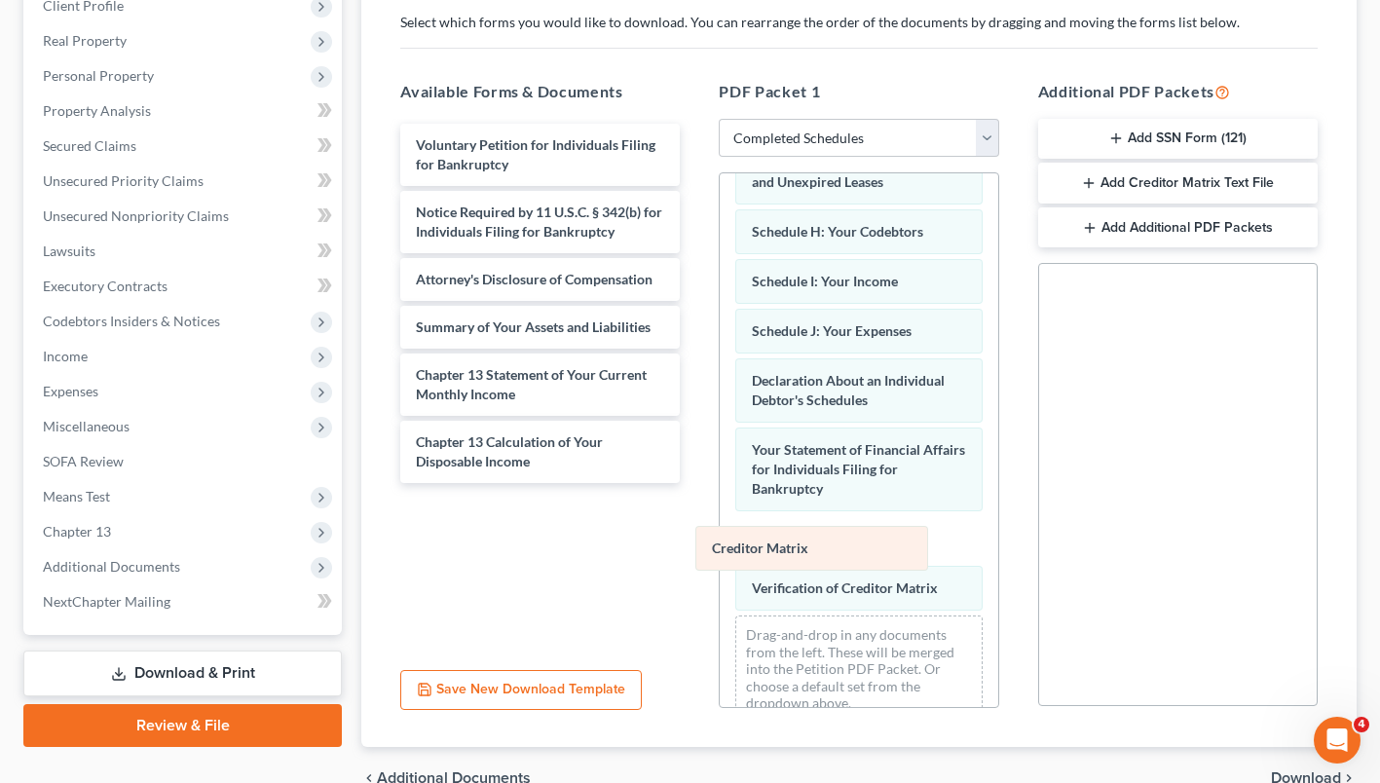
drag, startPoint x: 793, startPoint y: 555, endPoint x: 517, endPoint y: 521, distance: 277.6
click at [720, 521] on div "Creditor Matrix Schedule A/B: Property Schedule C: The Property You Claim as Ex…" at bounding box center [858, 303] width 277 height 870
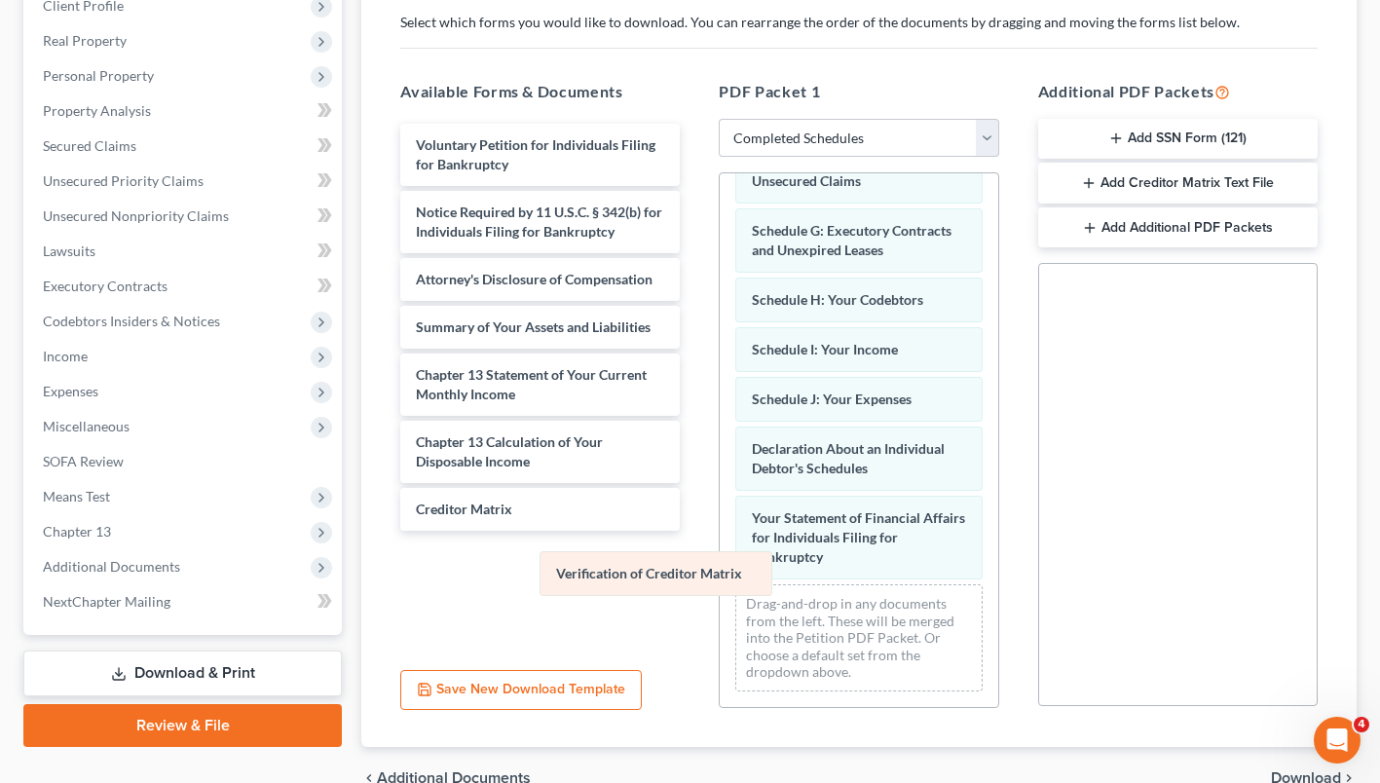
scroll to position [256, 0]
drag, startPoint x: 776, startPoint y: 560, endPoint x: 481, endPoint y: 572, distance: 295.2
click at [720, 572] on div "Verification of Creditor Matrix Schedule A/B: Property Schedule C: The Property…" at bounding box center [858, 321] width 277 height 771
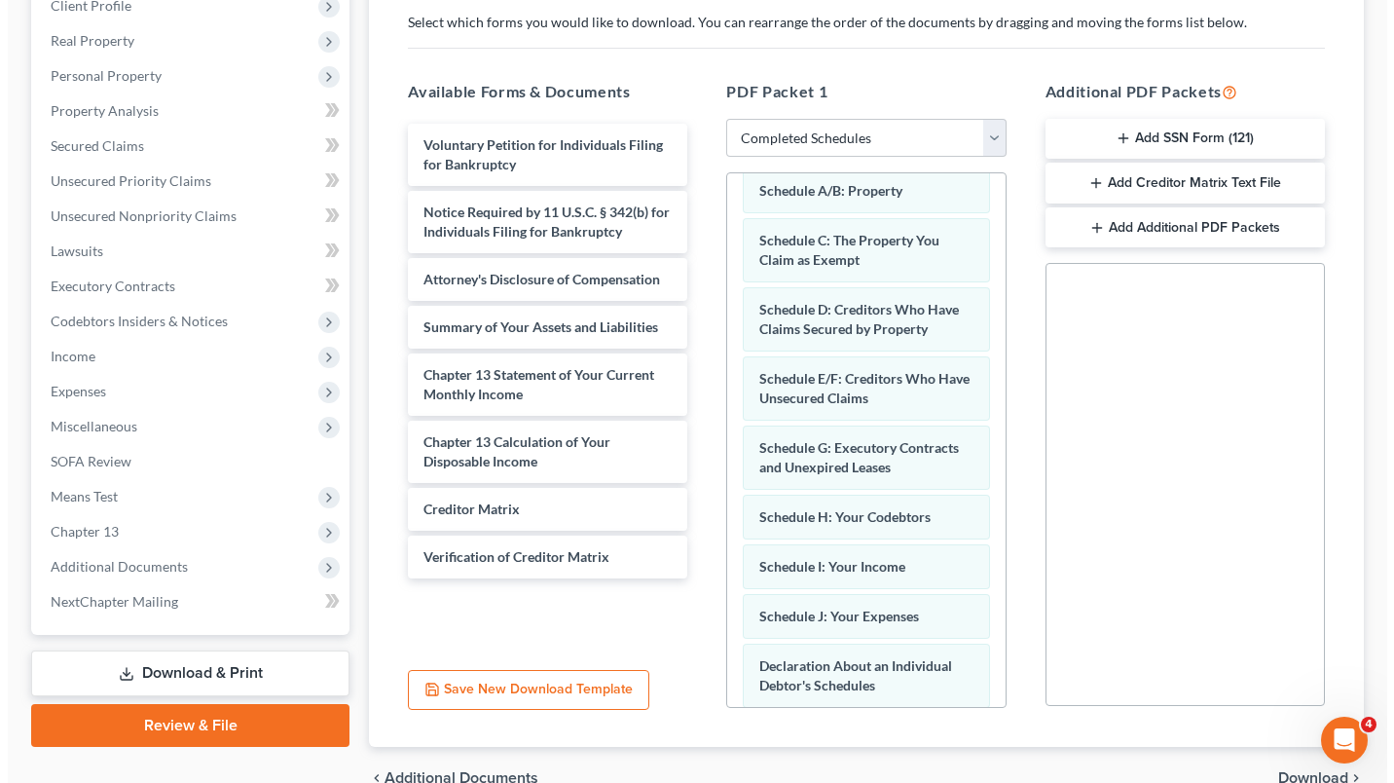
scroll to position [0, 0]
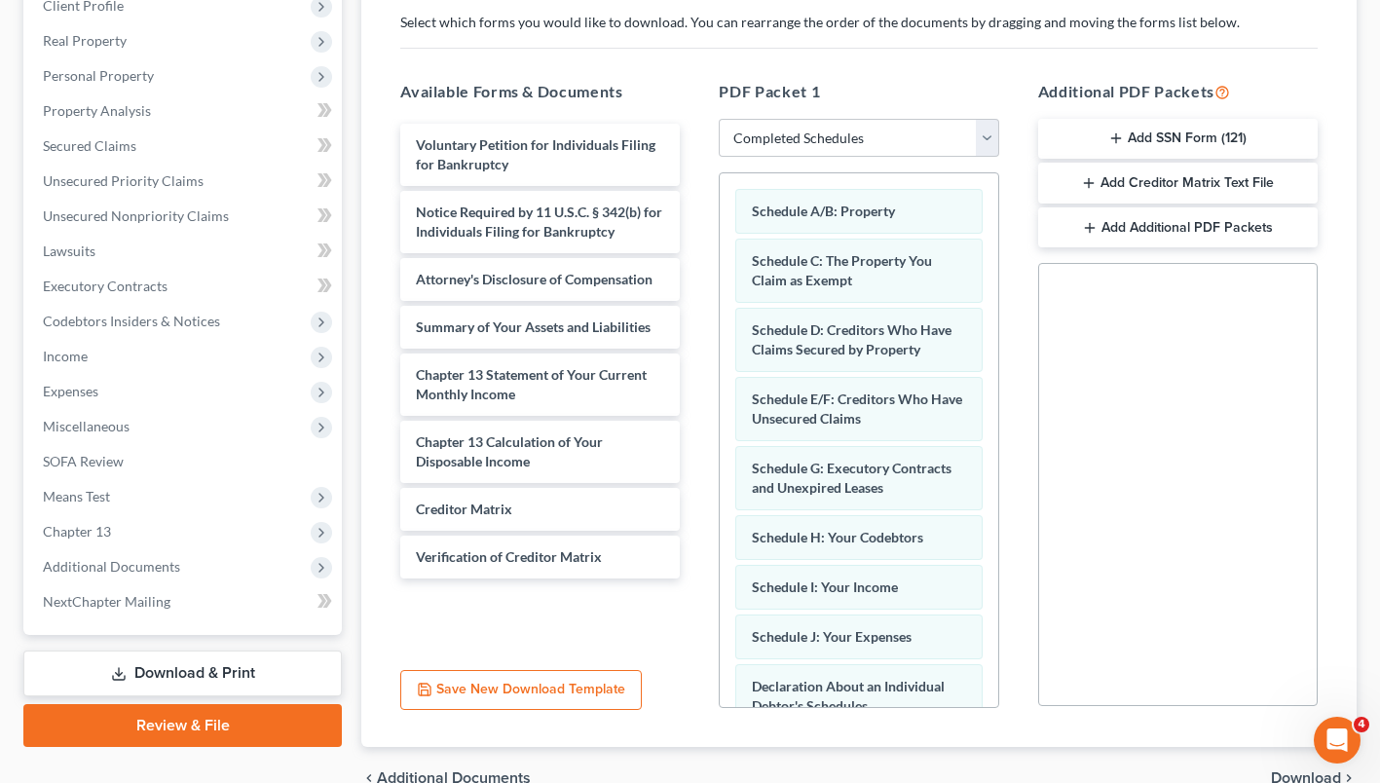
click at [1287, 772] on span "Download" at bounding box center [1306, 778] width 70 height 16
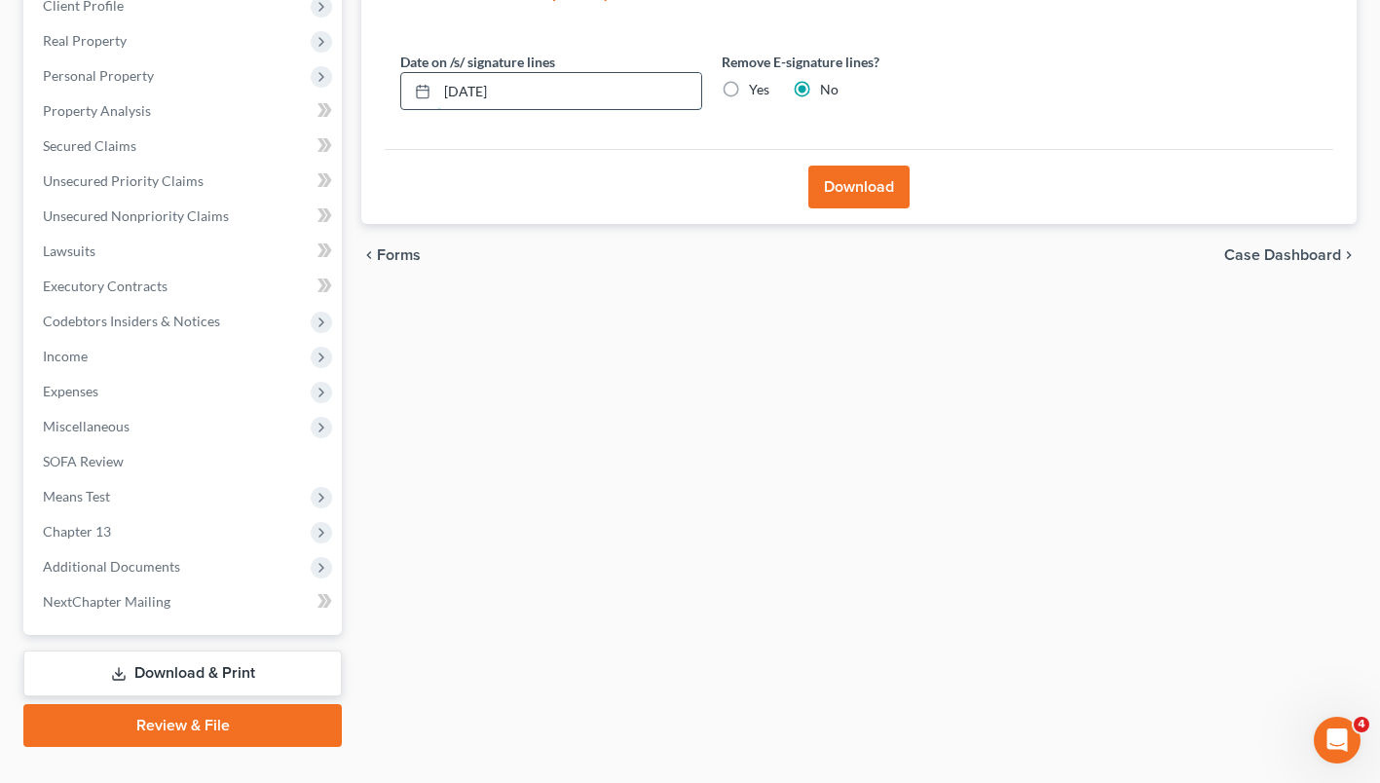
click at [589, 99] on input "08/19/2025" at bounding box center [569, 91] width 264 height 37
click at [749, 88] on label "Yes" at bounding box center [759, 89] width 20 height 19
click at [757, 88] on input "Yes" at bounding box center [763, 86] width 13 height 13
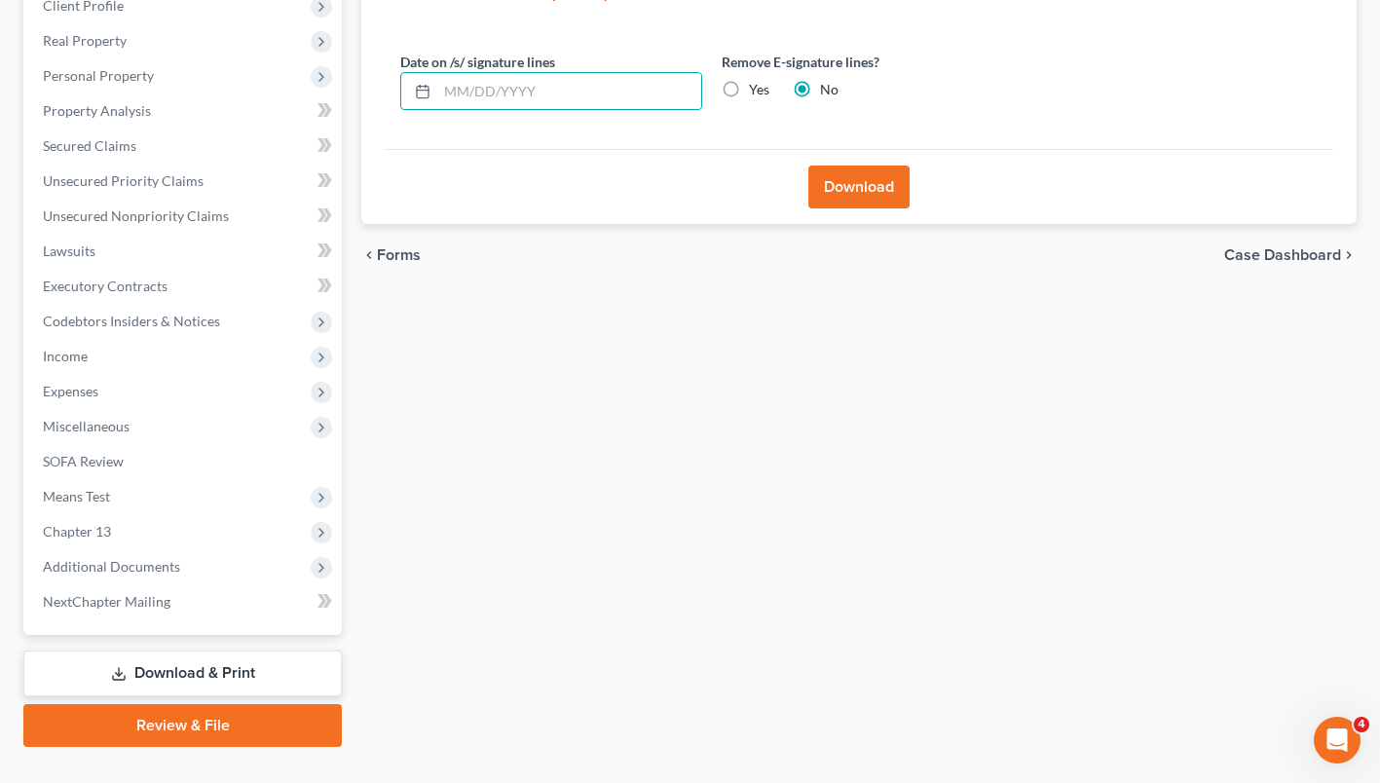
radio input "true"
radio input "false"
click at [836, 177] on button "Download" at bounding box center [858, 187] width 101 height 43
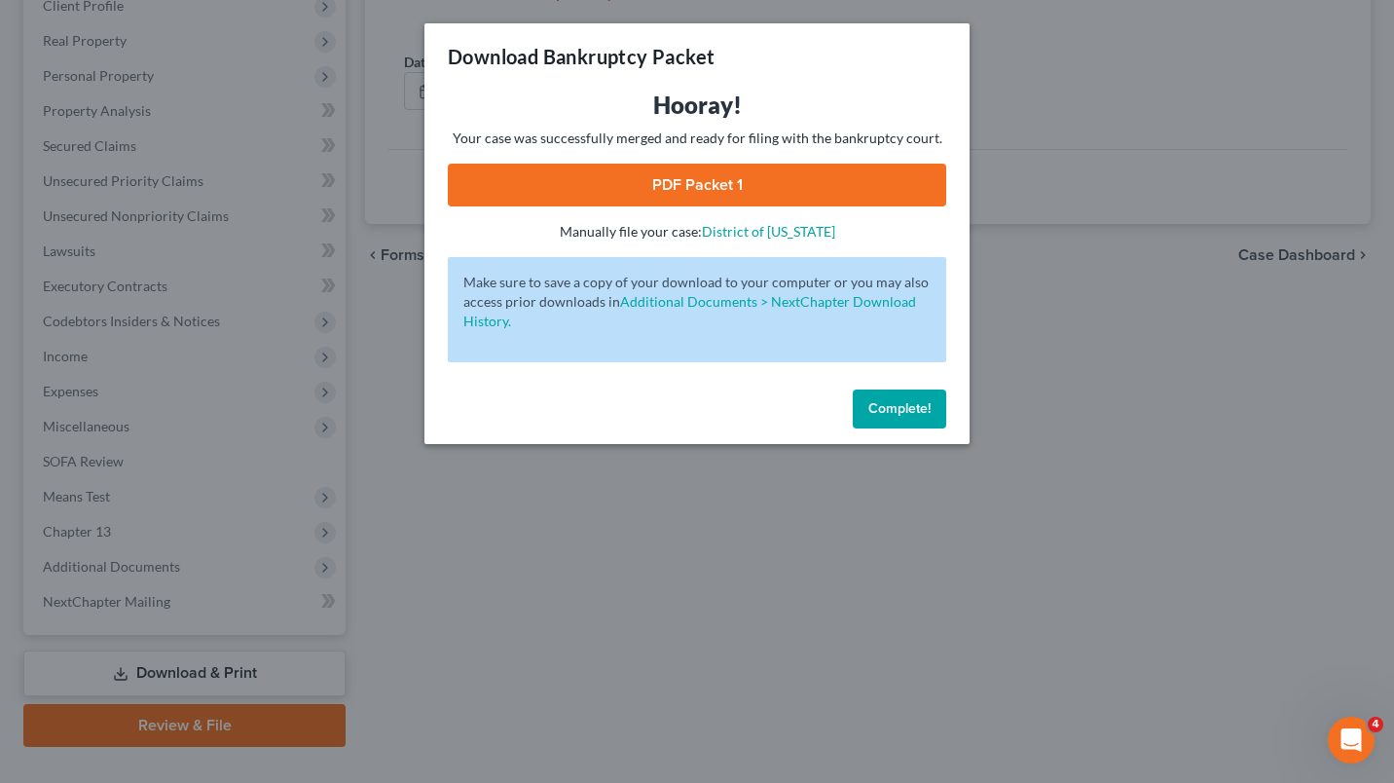
click at [813, 176] on link "PDF Packet 1" at bounding box center [697, 185] width 498 height 43
